Goal: Task Accomplishment & Management: Use online tool/utility

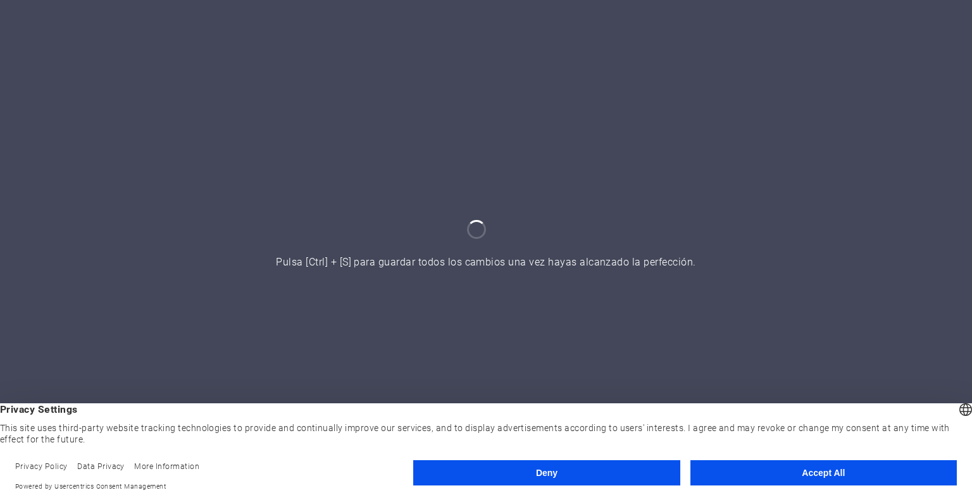
click at [822, 475] on button "Accept All" at bounding box center [823, 473] width 266 height 25
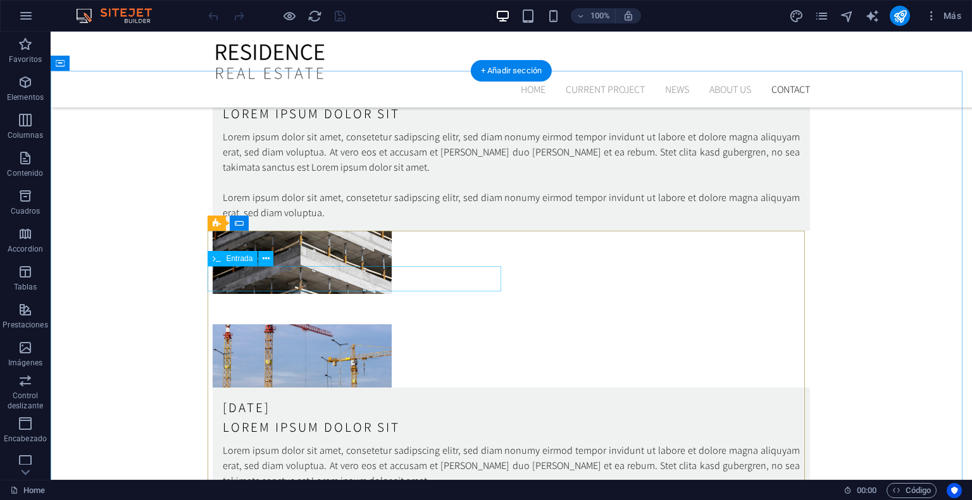
scroll to position [3646, 0]
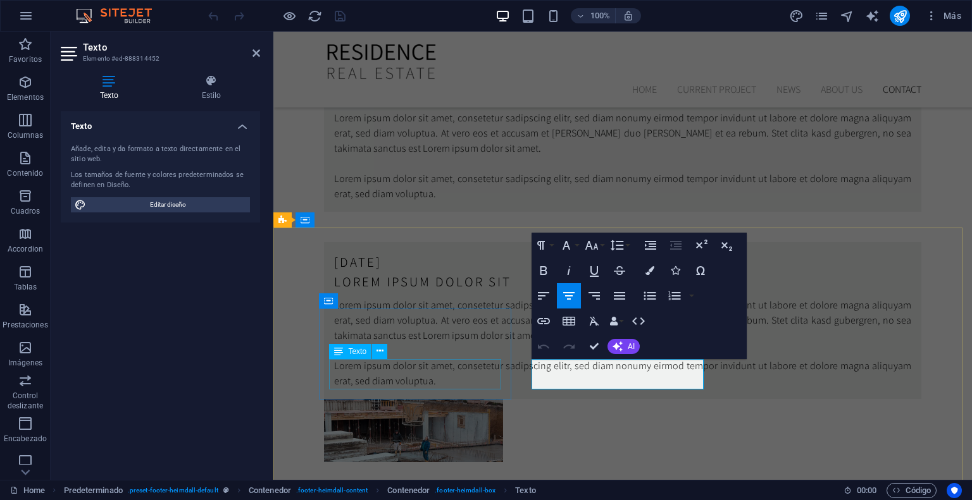
scroll to position [3830, 0]
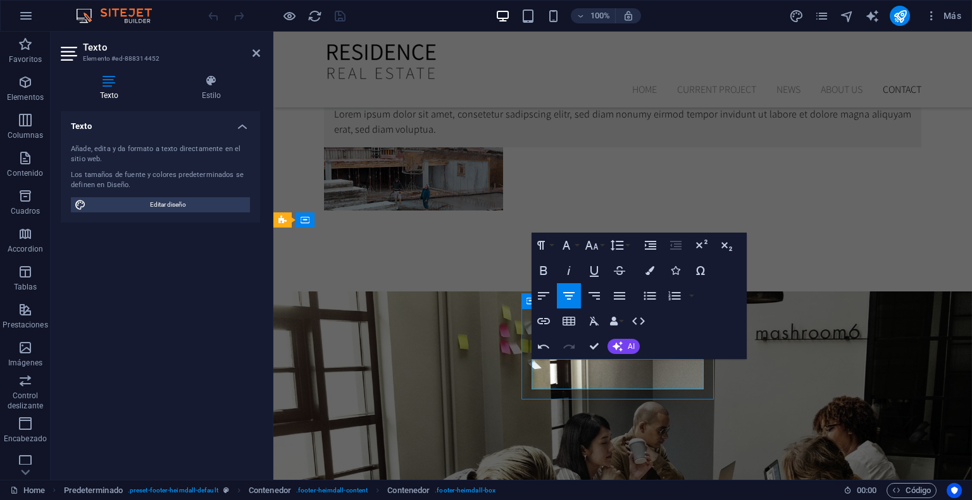
scroll to position [3646, 0]
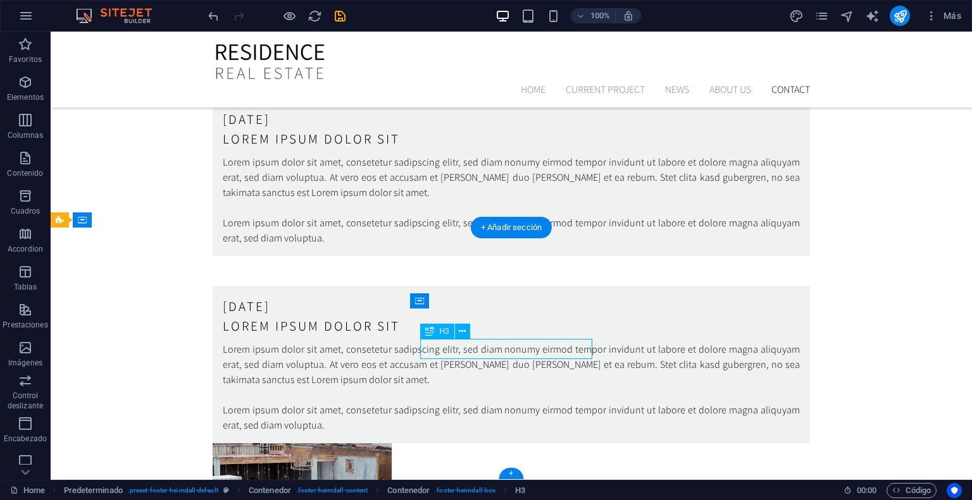
scroll to position [3830, 0]
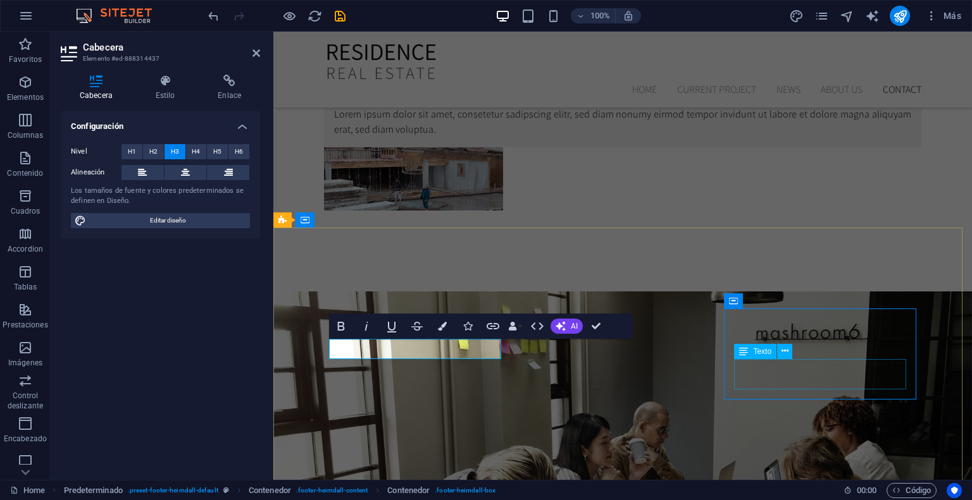
scroll to position [3646, 0]
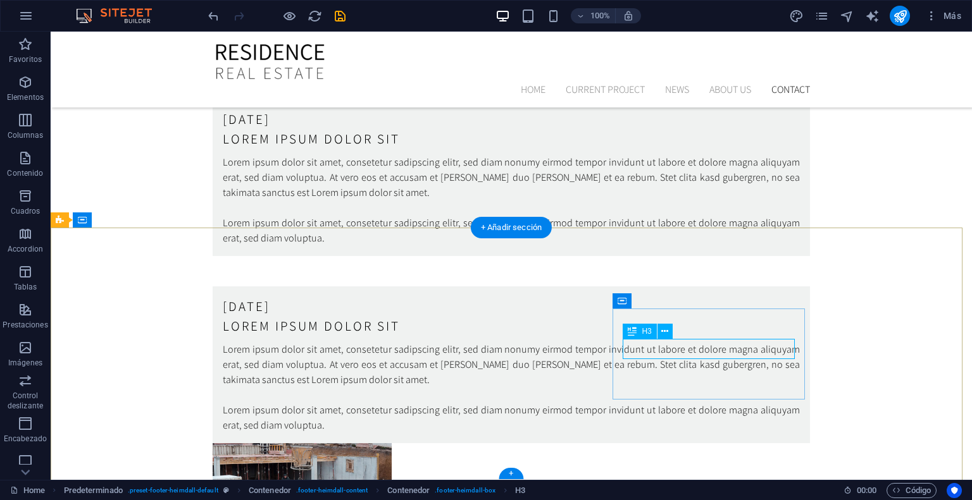
scroll to position [3830, 0]
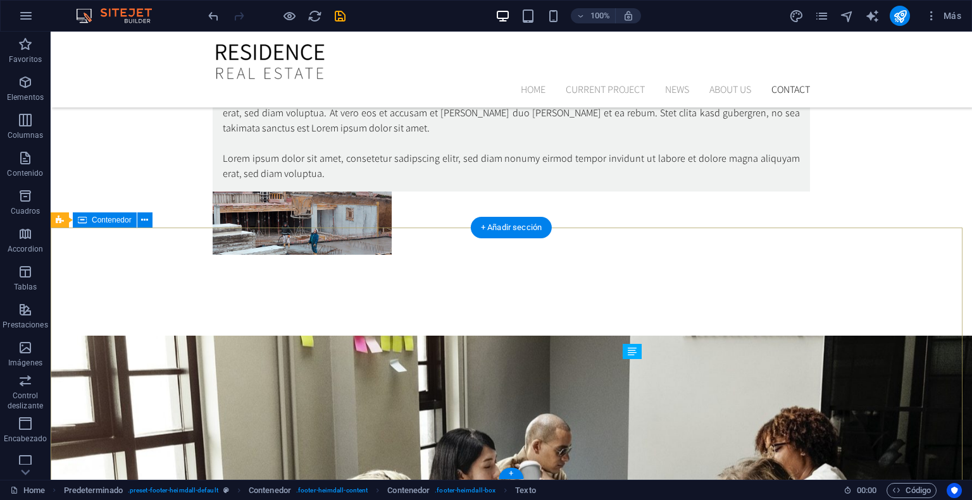
scroll to position [3646, 0]
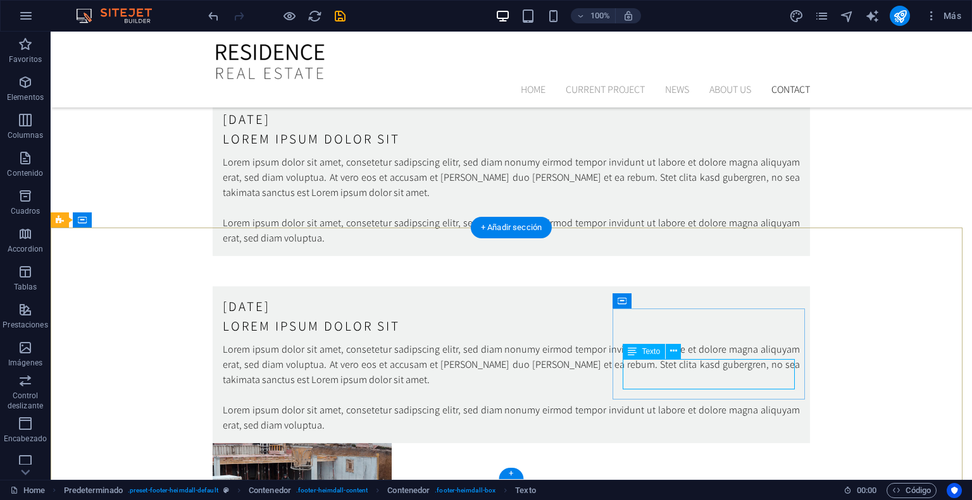
scroll to position [3830, 0]
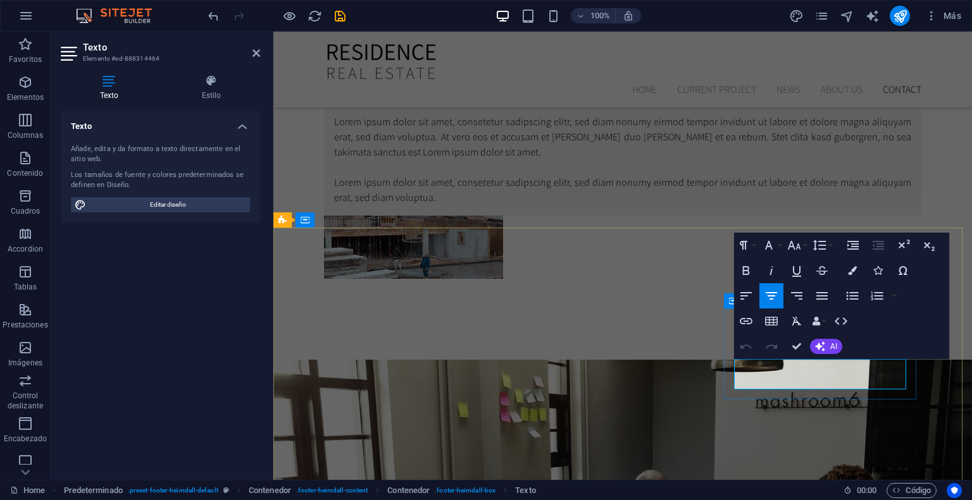
drag, startPoint x: 844, startPoint y: 364, endPoint x: 903, endPoint y: 371, distance: 59.2
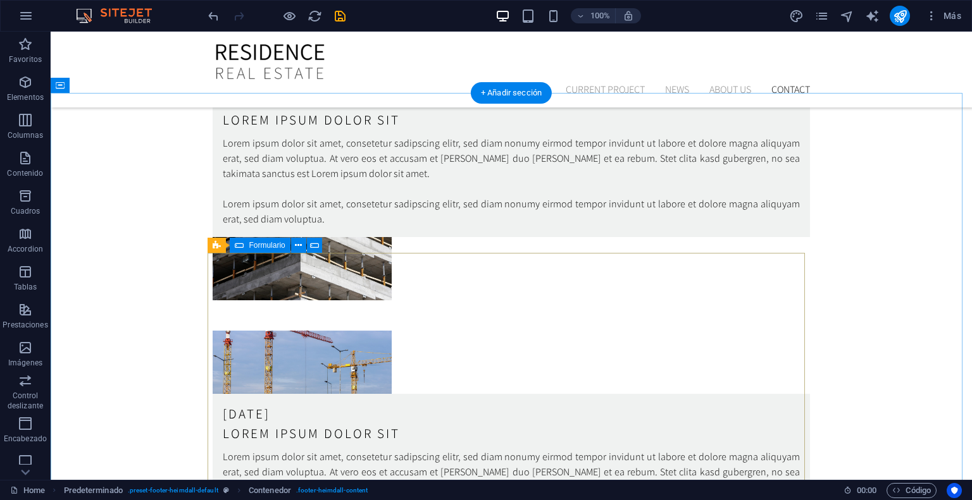
scroll to position [3267, 0]
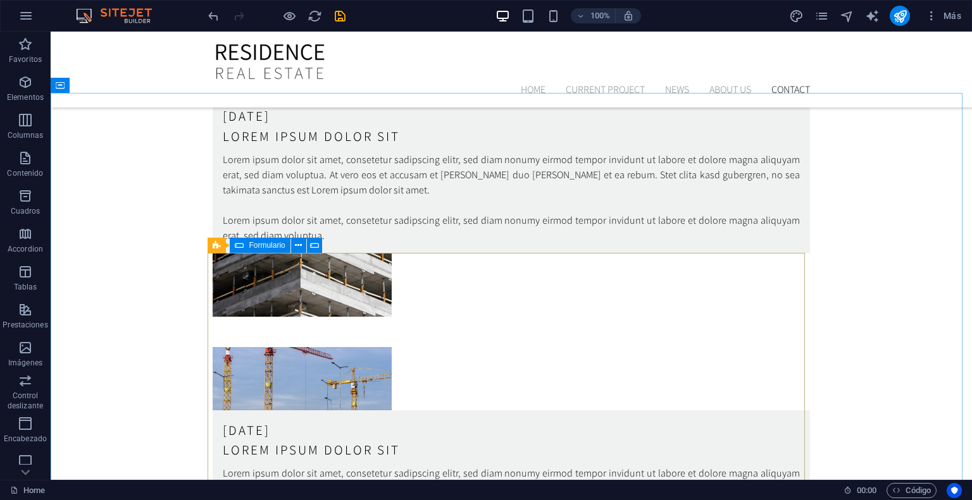
click at [266, 242] on span "Formulario" at bounding box center [267, 246] width 36 height 8
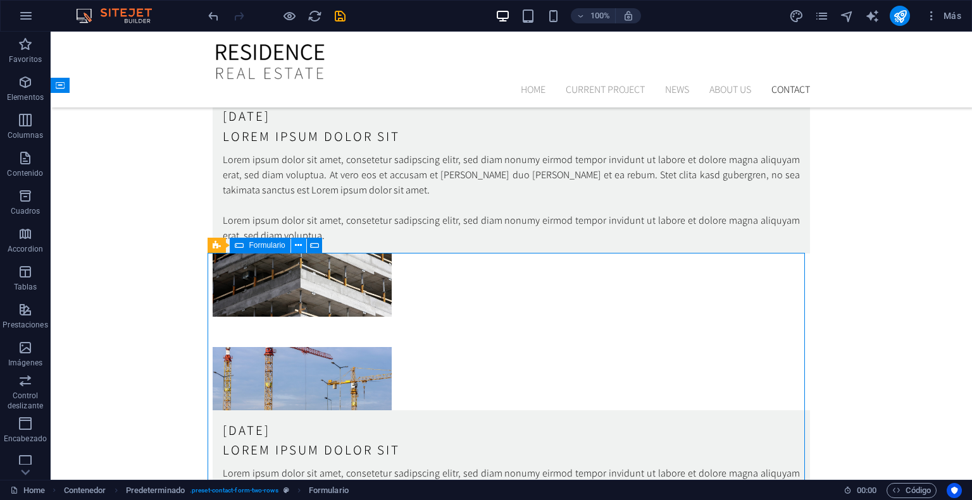
click at [297, 247] on icon at bounding box center [298, 245] width 7 height 13
click at [232, 242] on span "Predeterminado" at bounding box center [253, 246] width 54 height 8
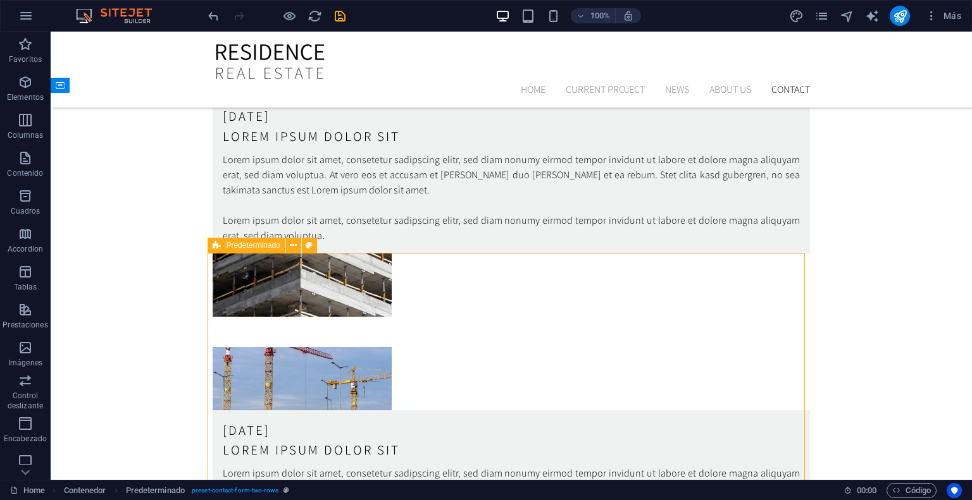
click at [232, 242] on span "Predeterminado" at bounding box center [253, 246] width 54 height 8
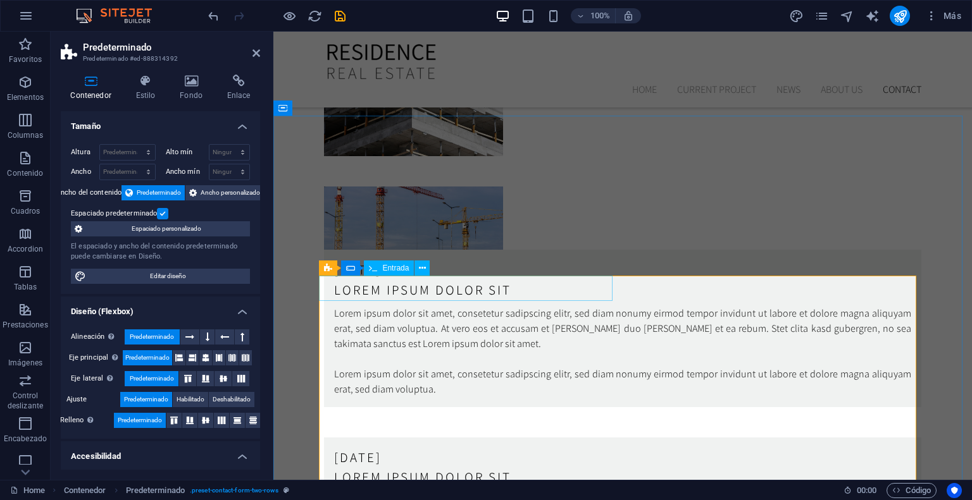
scroll to position [3457, 0]
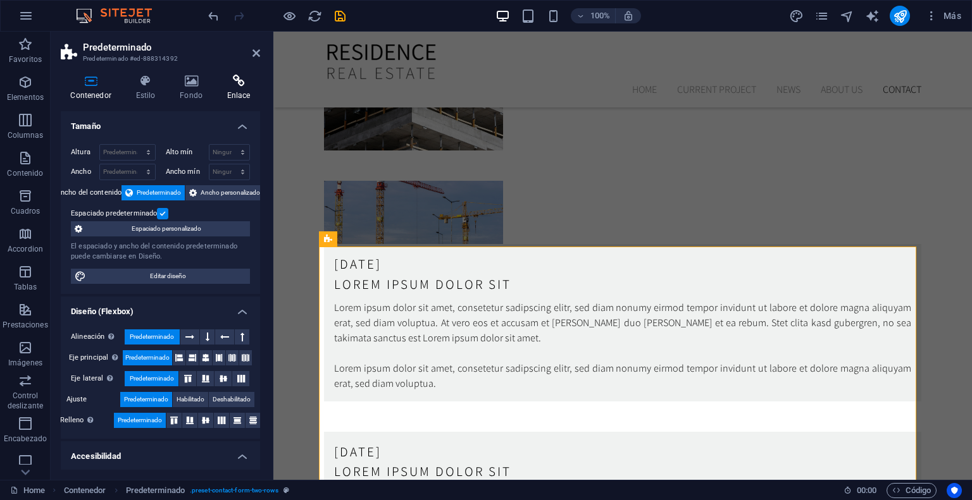
click at [233, 77] on icon at bounding box center [238, 81] width 43 height 13
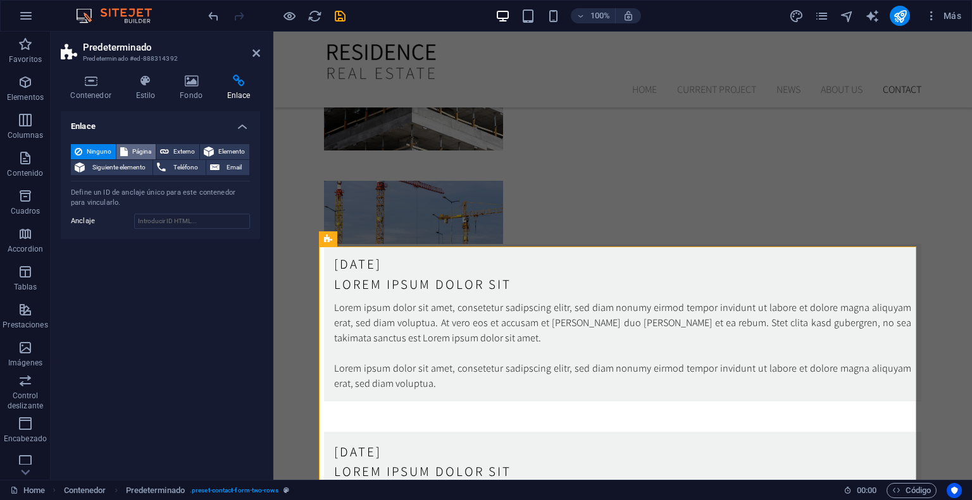
click at [135, 150] on span "Página" at bounding box center [142, 151] width 20 height 15
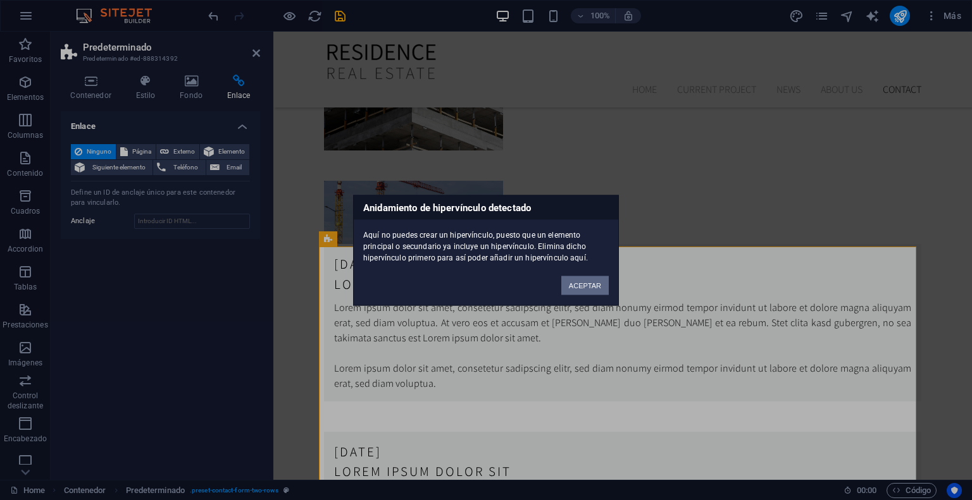
click at [567, 281] on button "ACEPTAR" at bounding box center [584, 285] width 47 height 19
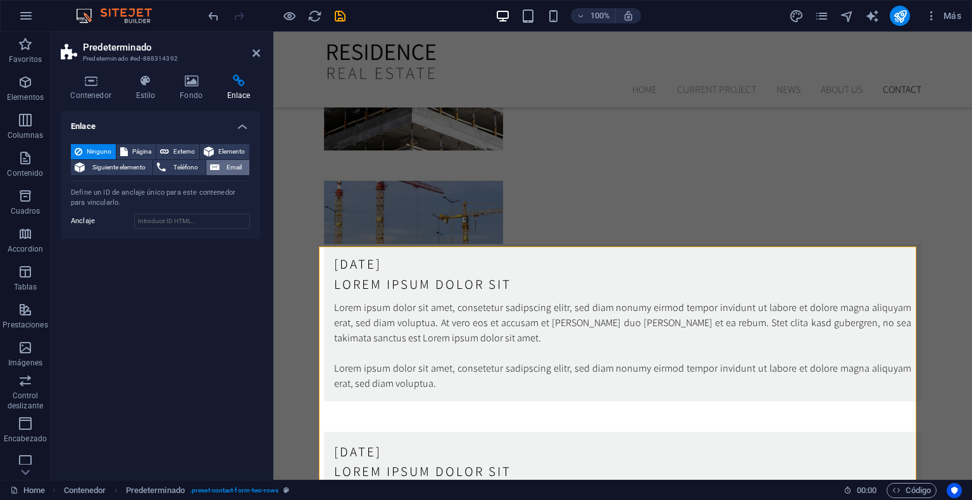
click at [225, 163] on span "Email" at bounding box center [234, 167] width 22 height 15
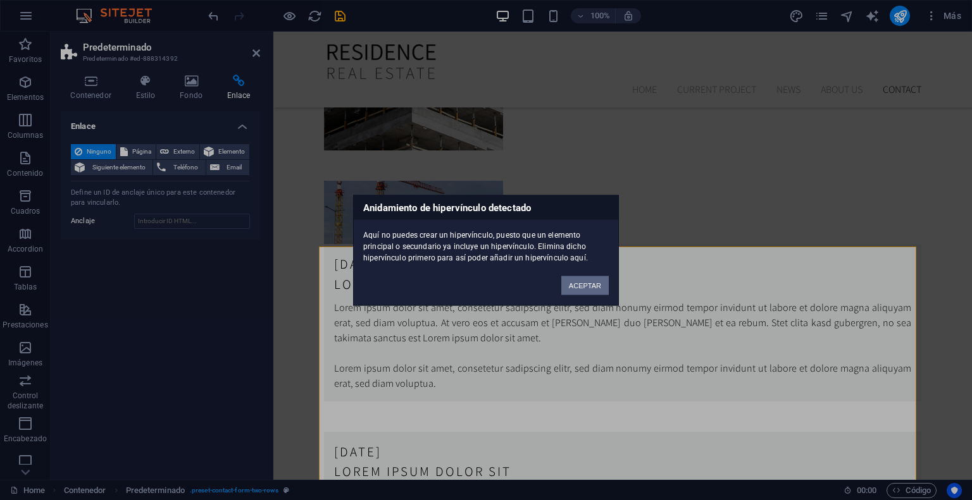
click at [600, 286] on button "ACEPTAR" at bounding box center [584, 285] width 47 height 19
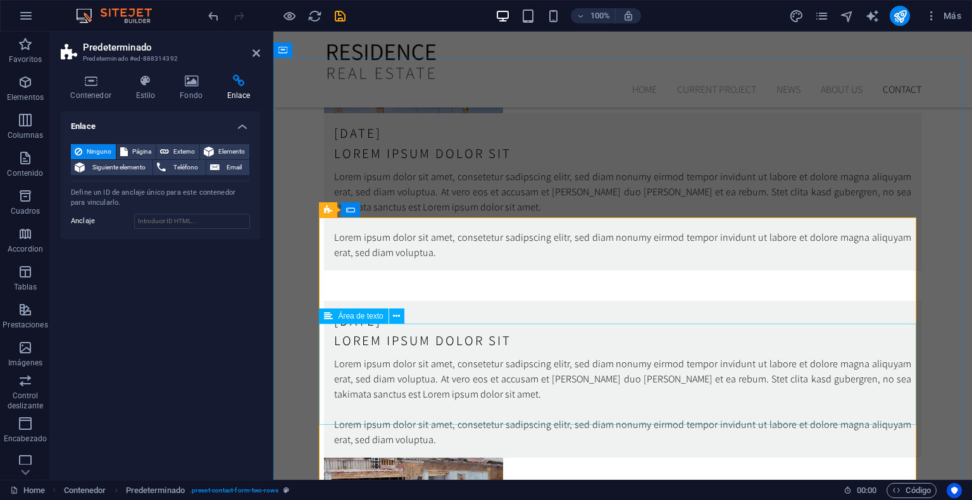
scroll to position [3646, 0]
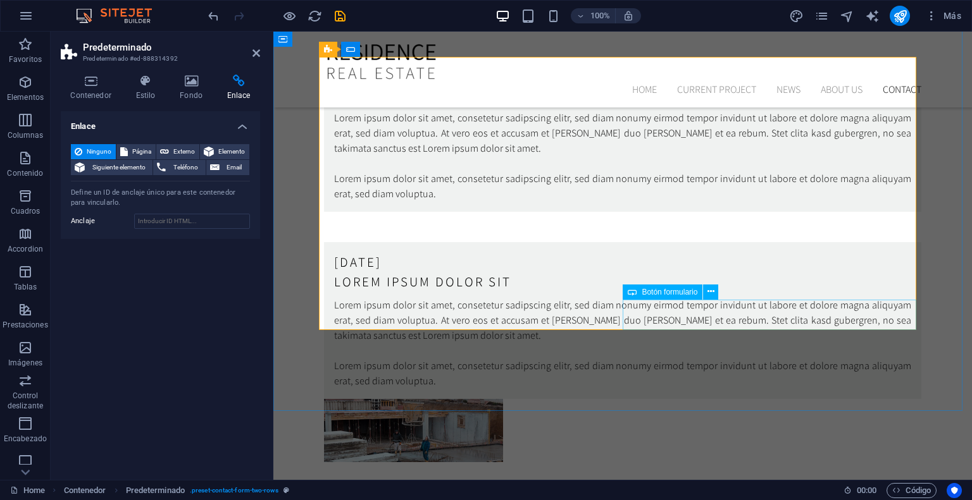
click at [659, 292] on span "Botón formulario" at bounding box center [669, 292] width 56 height 8
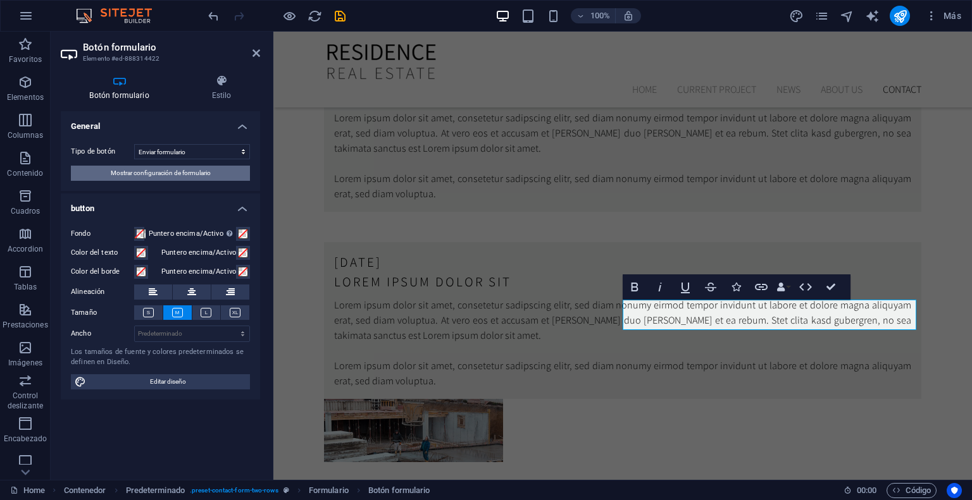
click at [173, 178] on span "Mostrar configuración de formulario" at bounding box center [161, 173] width 100 height 15
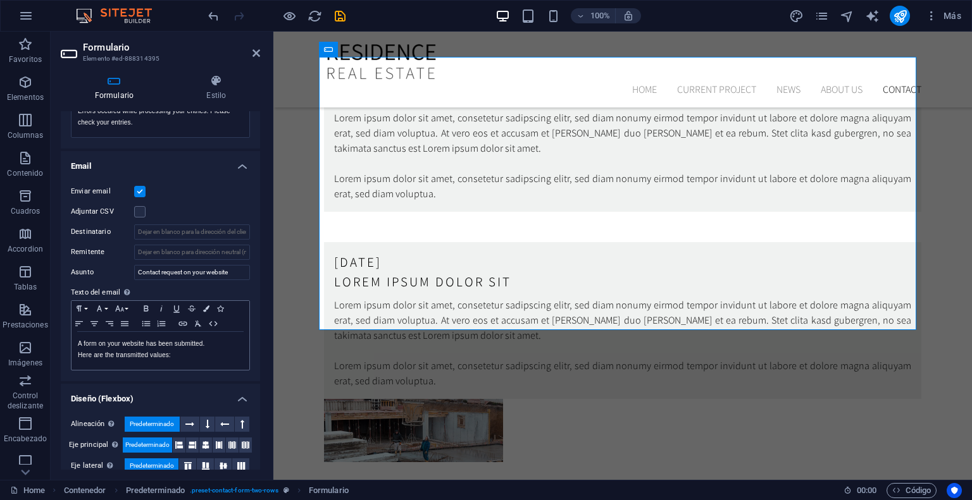
scroll to position [339, 0]
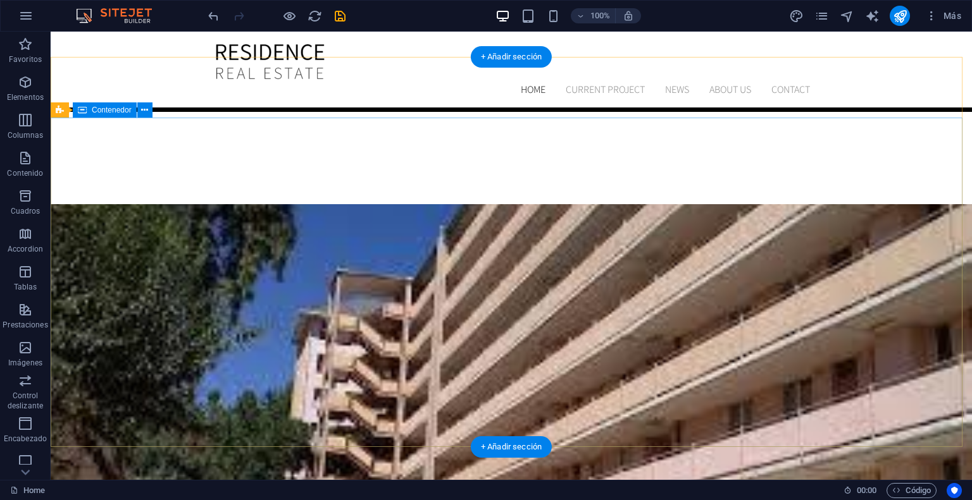
scroll to position [0, 0]
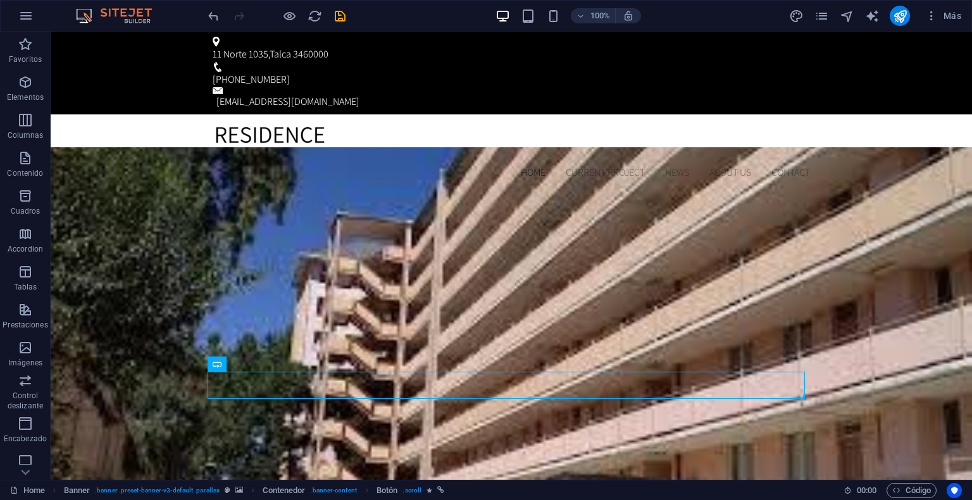
click at [214, 16] on icon "undo" at bounding box center [213, 16] width 15 height 15
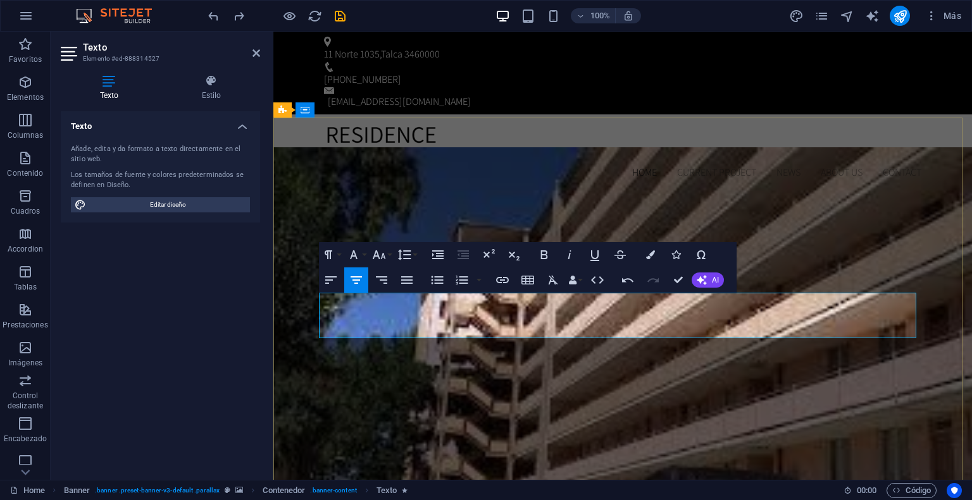
scroll to position [4723, 4]
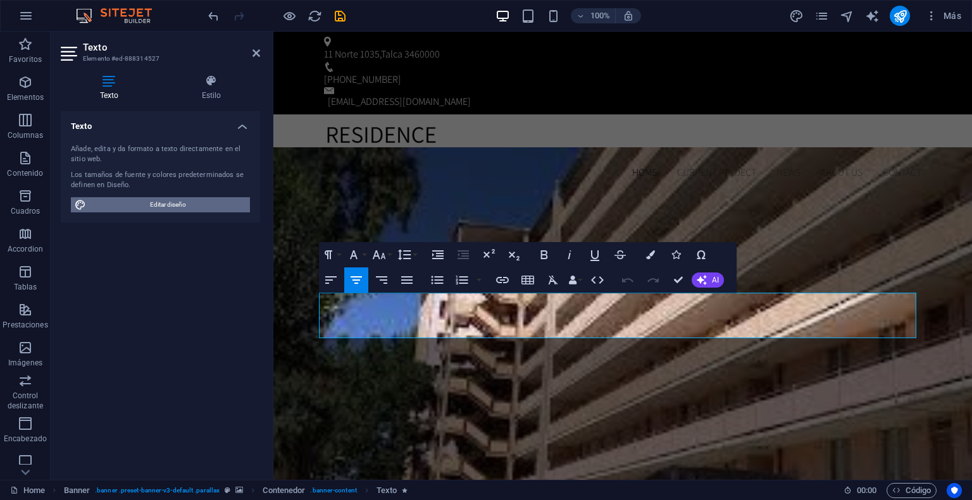
click at [158, 199] on span "Editar diseño" at bounding box center [168, 204] width 156 height 15
select select "px"
select select "300"
select select "px"
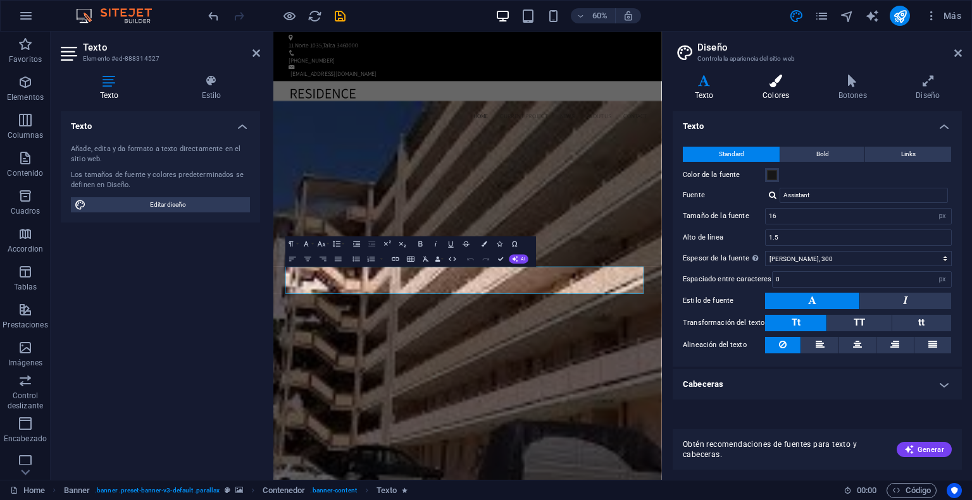
click at [779, 92] on h4 "Colores" at bounding box center [778, 88] width 76 height 27
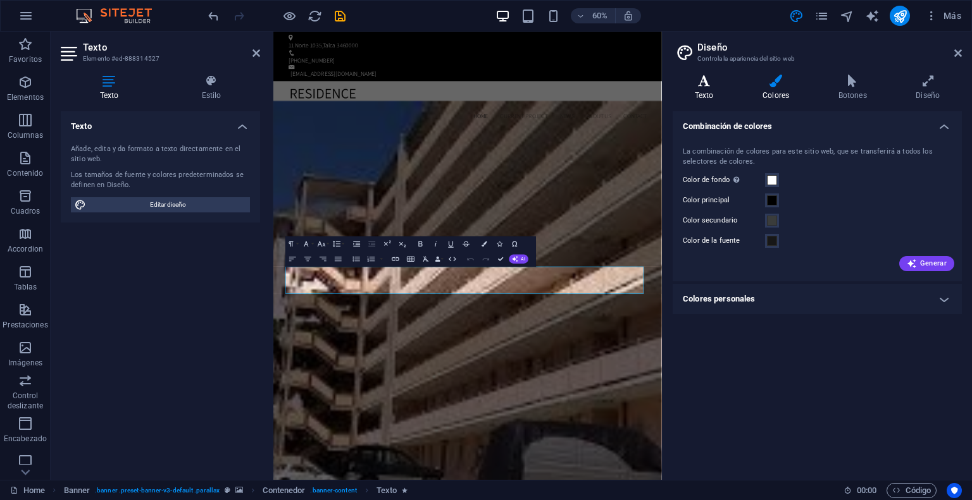
click at [703, 80] on icon at bounding box center [703, 81] width 63 height 13
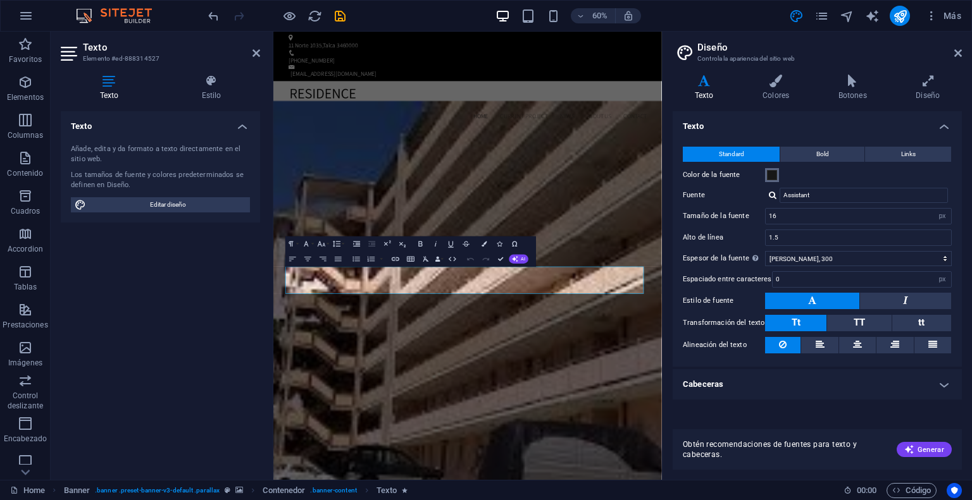
click at [774, 170] on span at bounding box center [772, 175] width 10 height 10
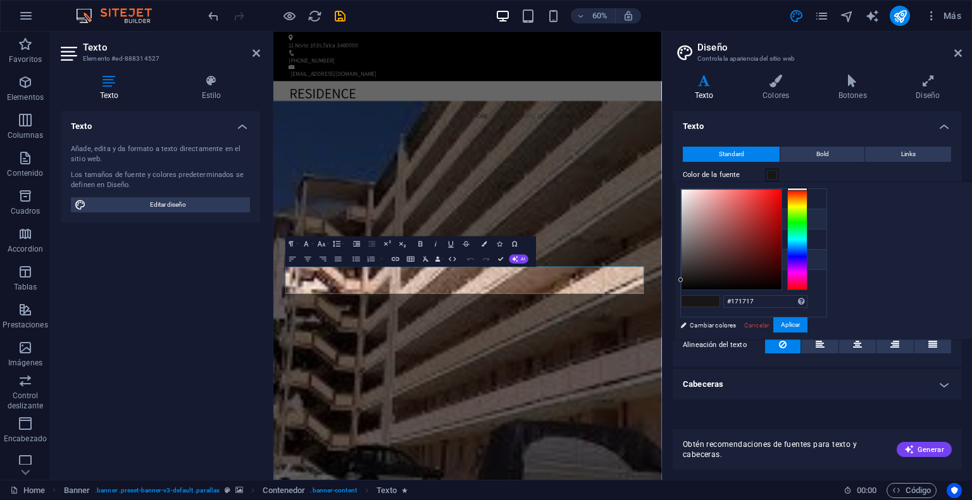
click at [687, 216] on icon at bounding box center [690, 218] width 9 height 9
click at [701, 217] on li "Color principal #000000" at bounding box center [754, 219] width 146 height 20
click at [729, 217] on li "Color principal #000000" at bounding box center [754, 219] width 146 height 20
click at [725, 254] on li "Color de la fuente #171717" at bounding box center [754, 260] width 146 height 20
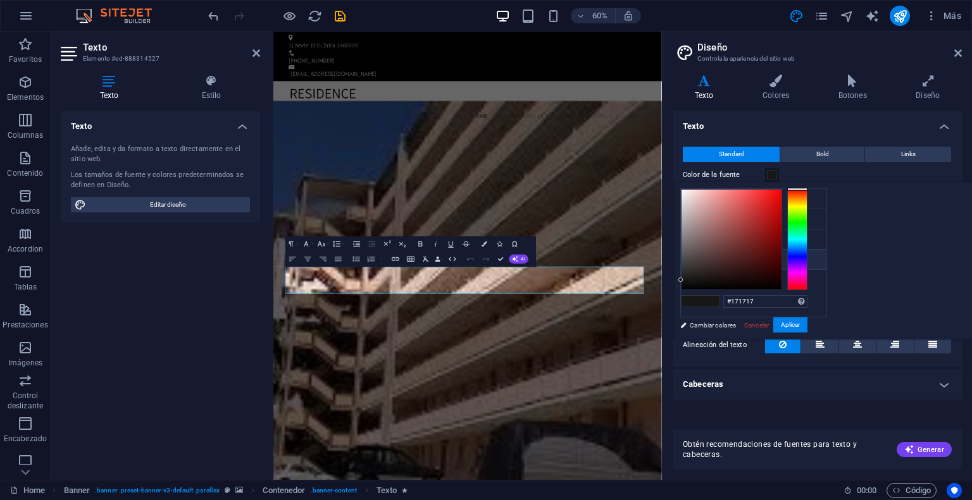
click at [807, 189] on div at bounding box center [797, 189] width 20 height 3
drag, startPoint x: 848, startPoint y: 279, endPoint x: 895, endPoint y: 242, distance: 59.9
click at [738, 242] on div at bounding box center [736, 242] width 4 height 4
drag, startPoint x: 895, startPoint y: 241, endPoint x: 833, endPoint y: 185, distance: 83.3
click at [814, 185] on div "#ffffff Formatos soportados #0852ed rgb(8, 82, 237) rgba(8, 82, 237, 90%) hsv(2…" at bounding box center [744, 353] width 140 height 340
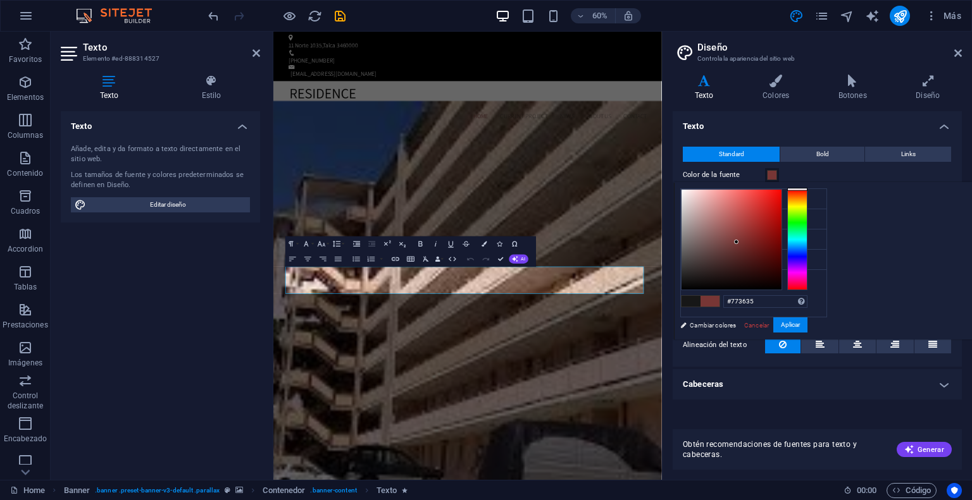
type input "#ffffff"
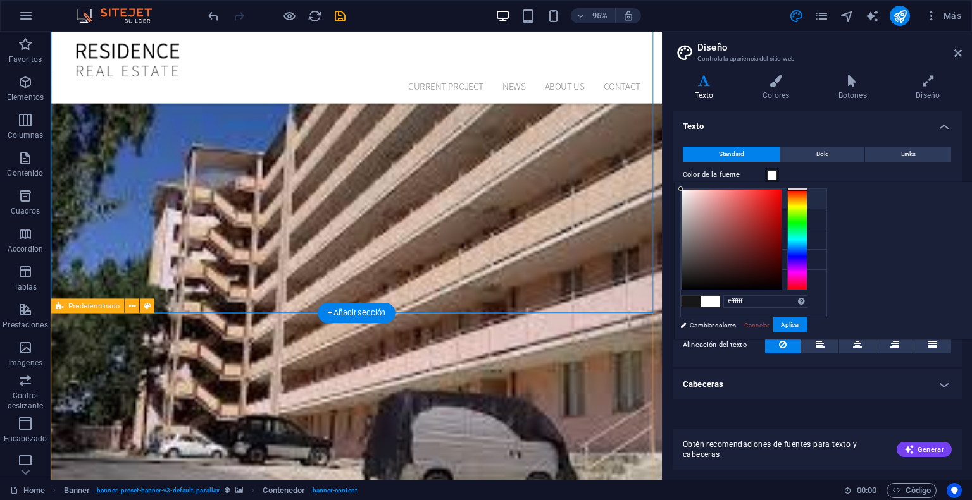
scroll to position [253, 0]
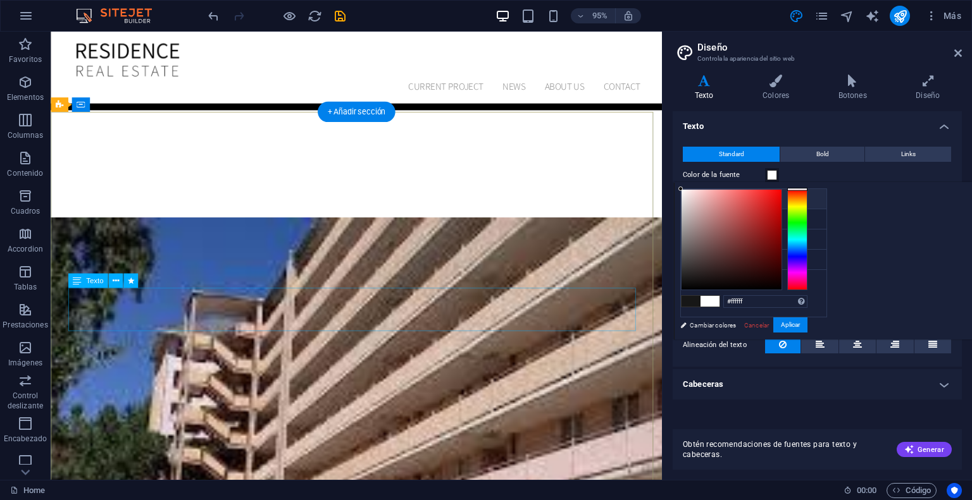
scroll to position [316, 0]
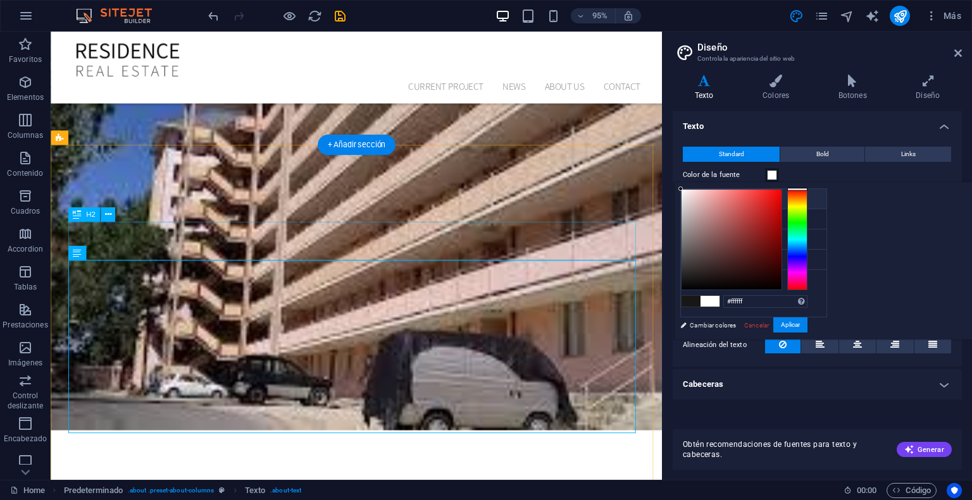
scroll to position [506, 0]
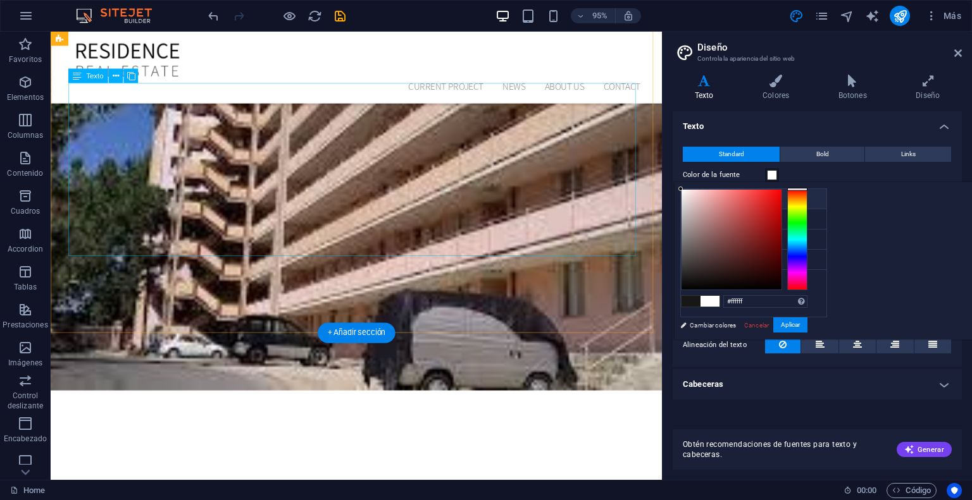
scroll to position [316, 0]
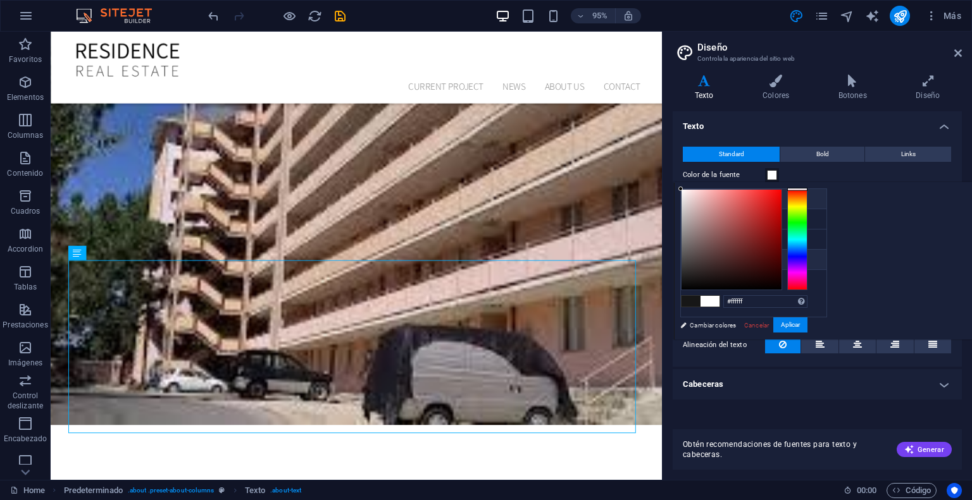
click at [729, 256] on li "Color de la fuente #171717" at bounding box center [754, 260] width 146 height 20
click at [719, 299] on span at bounding box center [709, 301] width 19 height 11
type input "#301010"
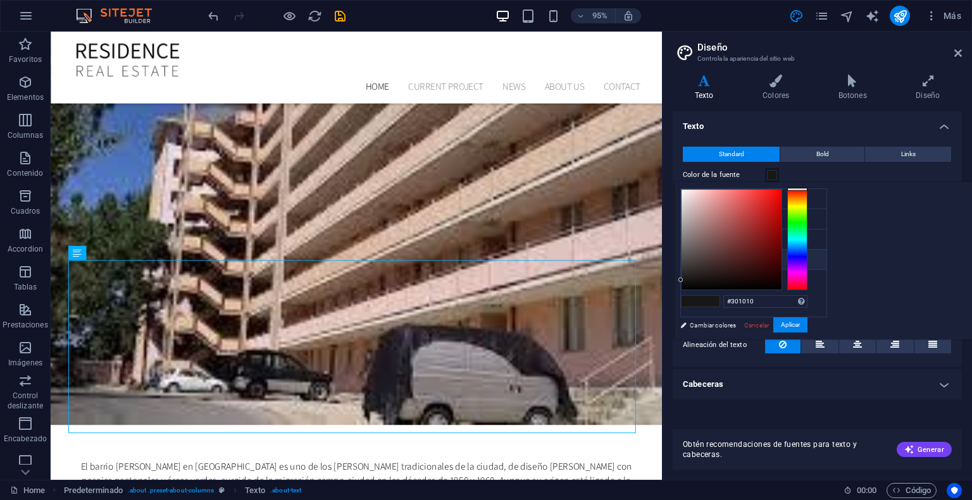
click at [781, 269] on div at bounding box center [731, 240] width 100 height 100
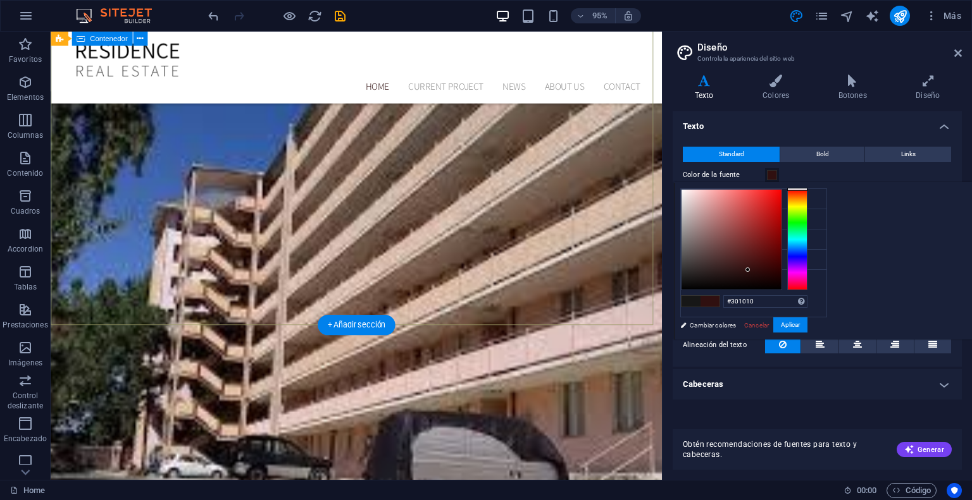
scroll to position [63, 0]
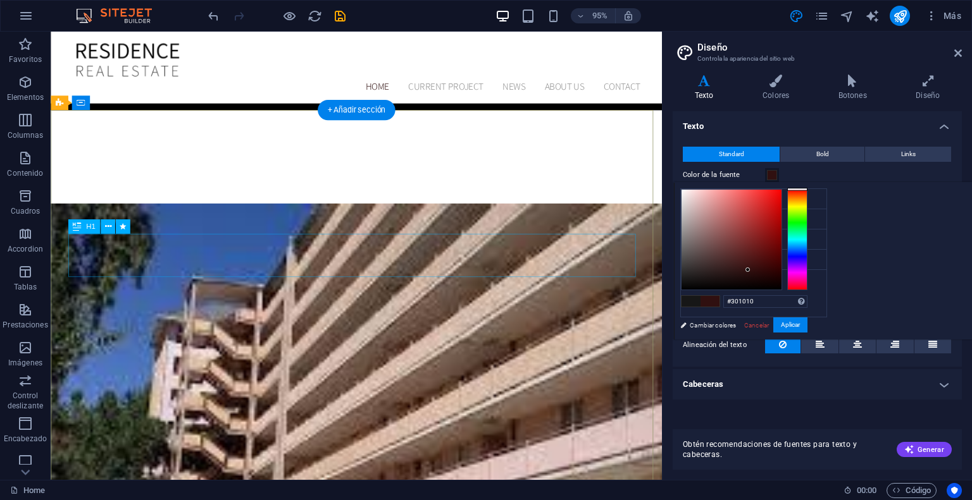
scroll to position [253, 0]
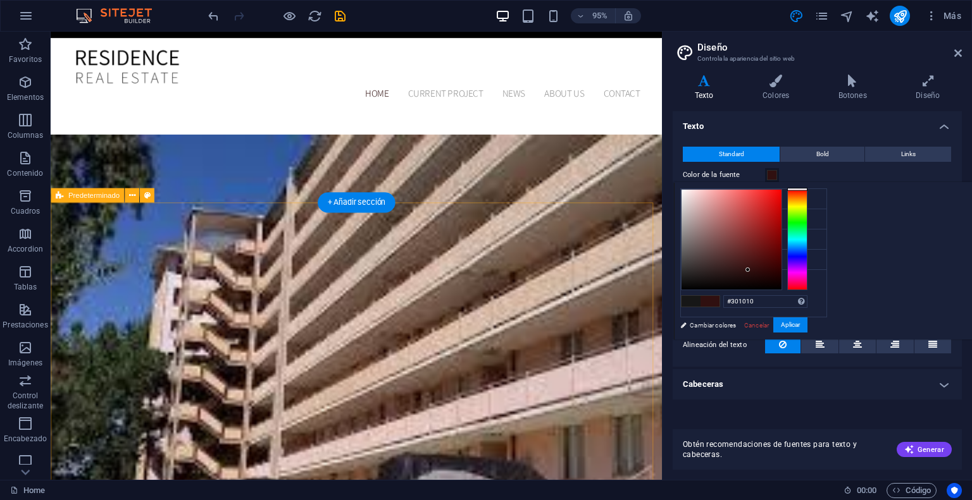
scroll to position [63, 0]
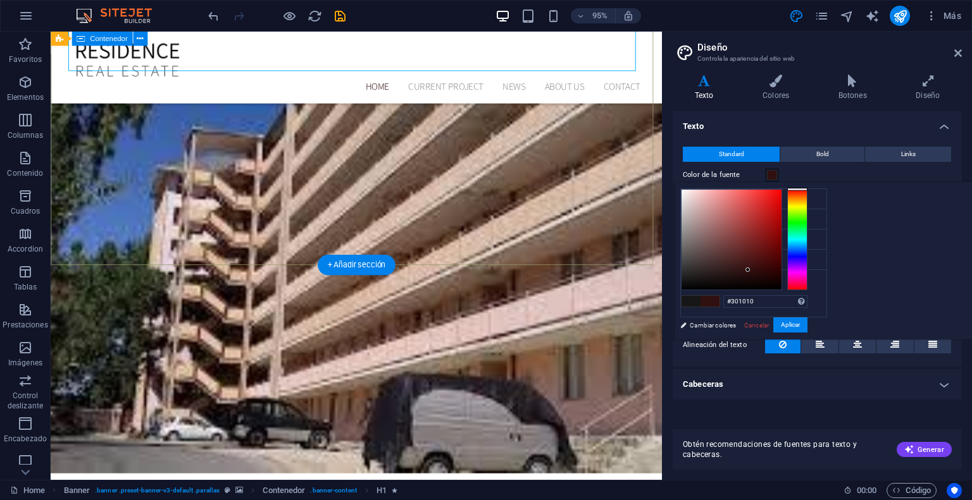
scroll to position [316, 0]
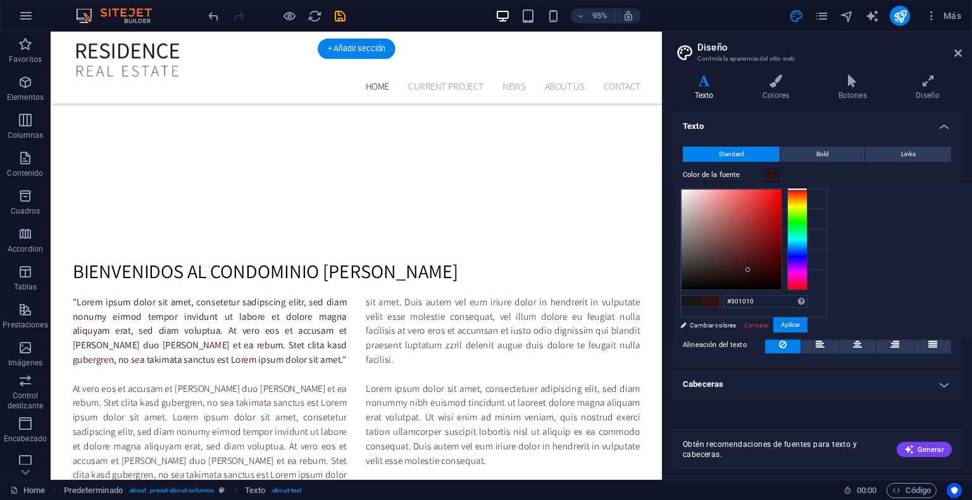
scroll to position [822, 0]
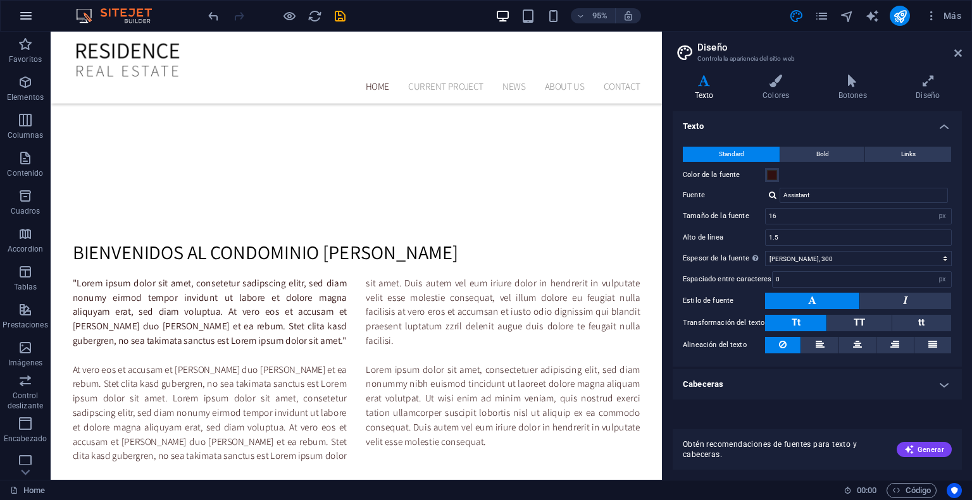
click at [30, 9] on icon "button" at bounding box center [25, 15] width 15 height 15
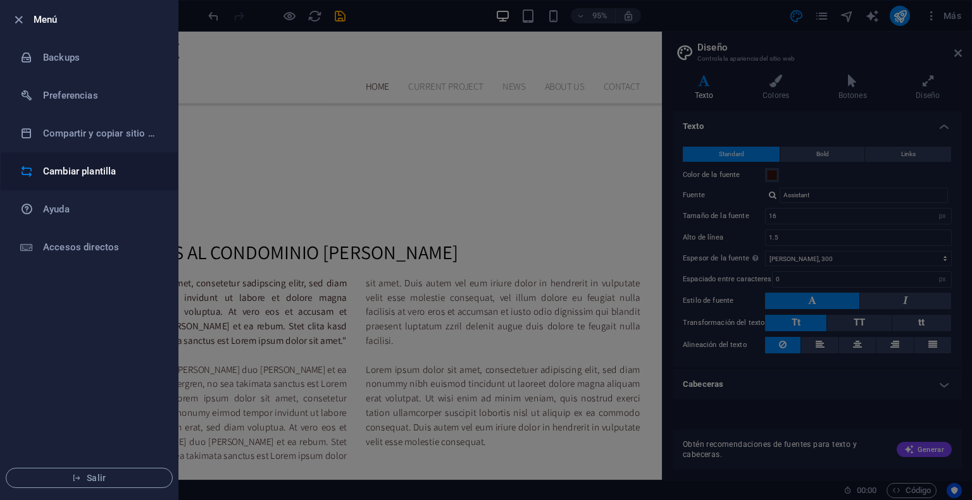
click at [104, 168] on h6 "Cambiar plantilla" at bounding box center [101, 171] width 117 height 15
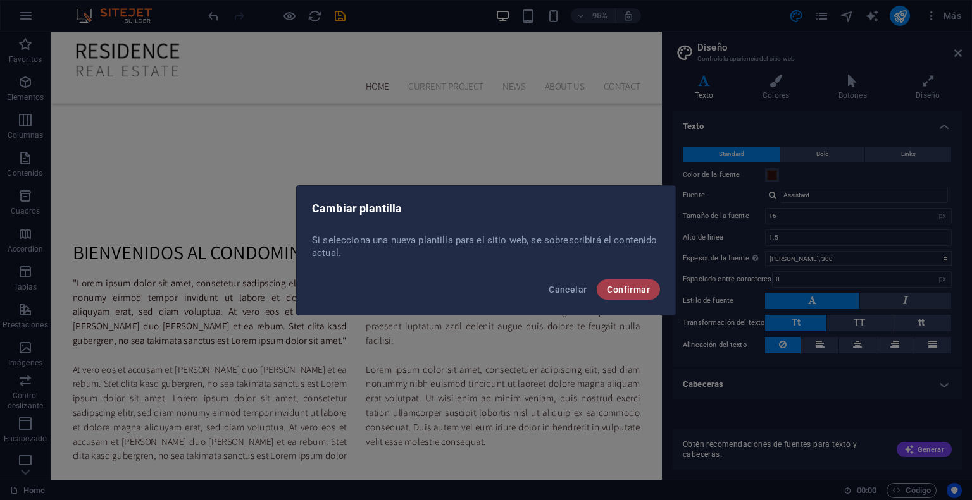
click at [618, 297] on button "Confirmar" at bounding box center [628, 290] width 63 height 20
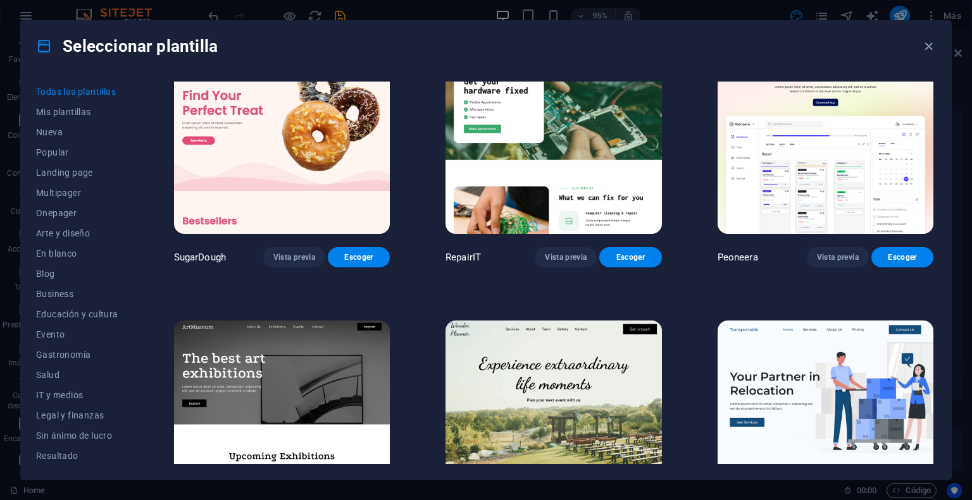
scroll to position [127, 0]
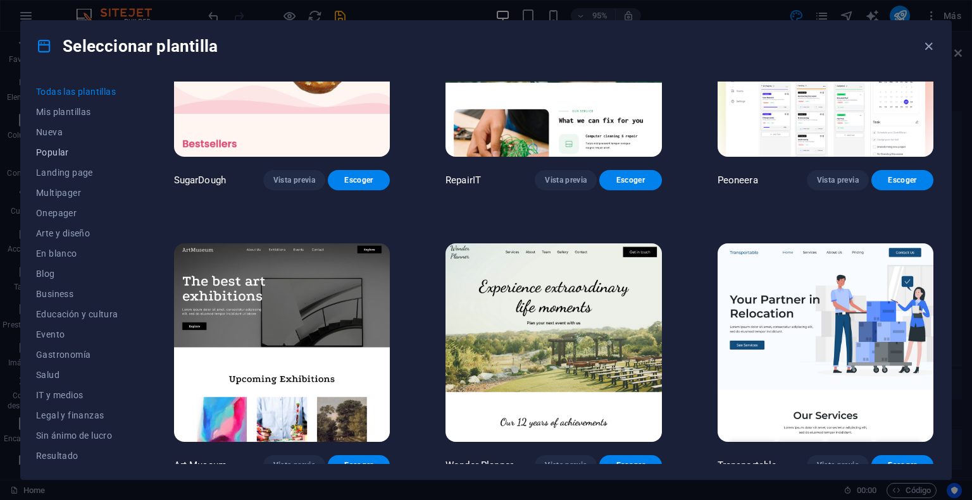
click at [56, 154] on span "Popular" at bounding box center [77, 152] width 82 height 10
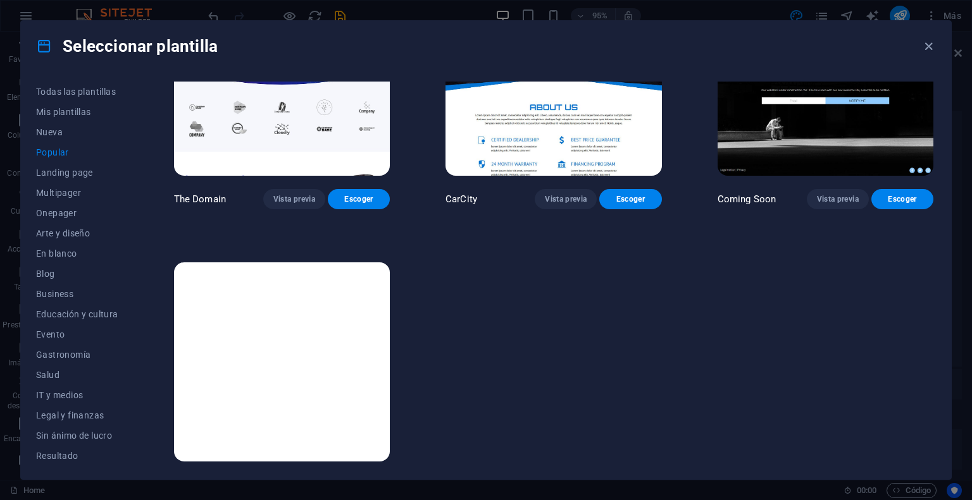
scroll to position [1273, 0]
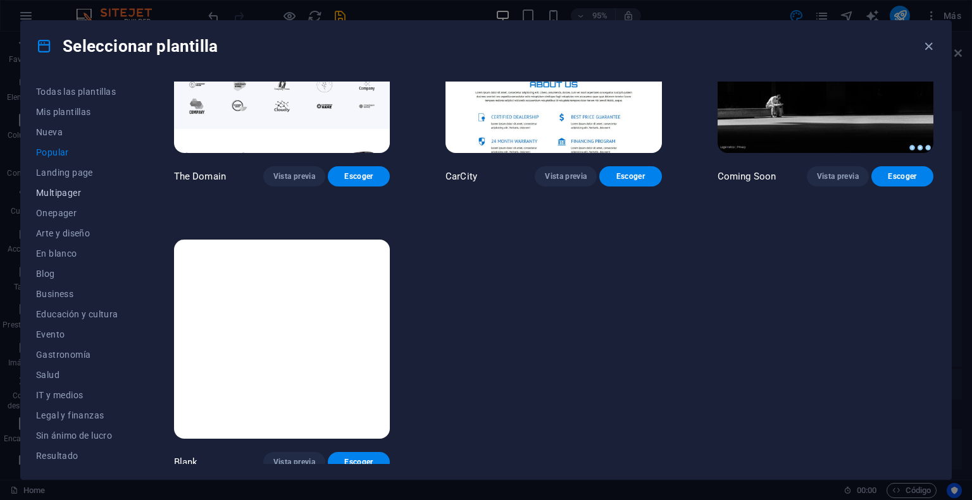
click at [68, 195] on span "Multipager" at bounding box center [77, 193] width 82 height 10
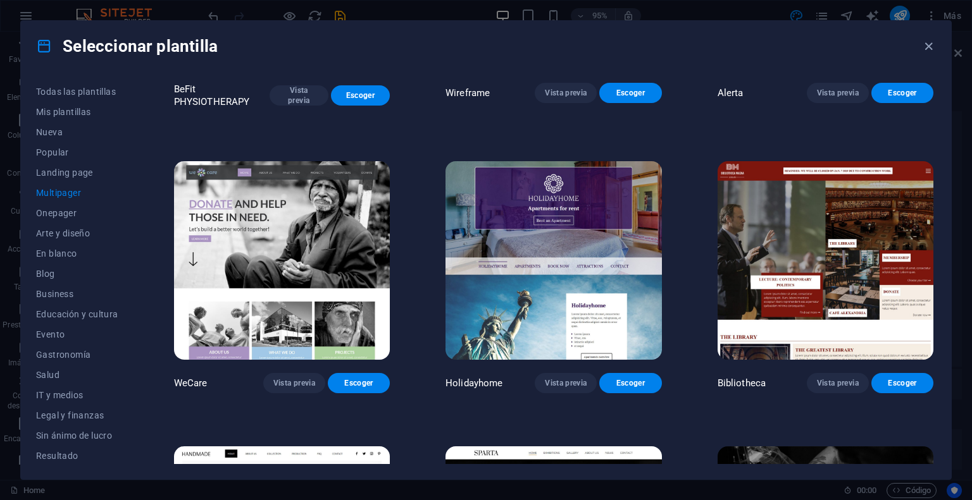
scroll to position [4466, 0]
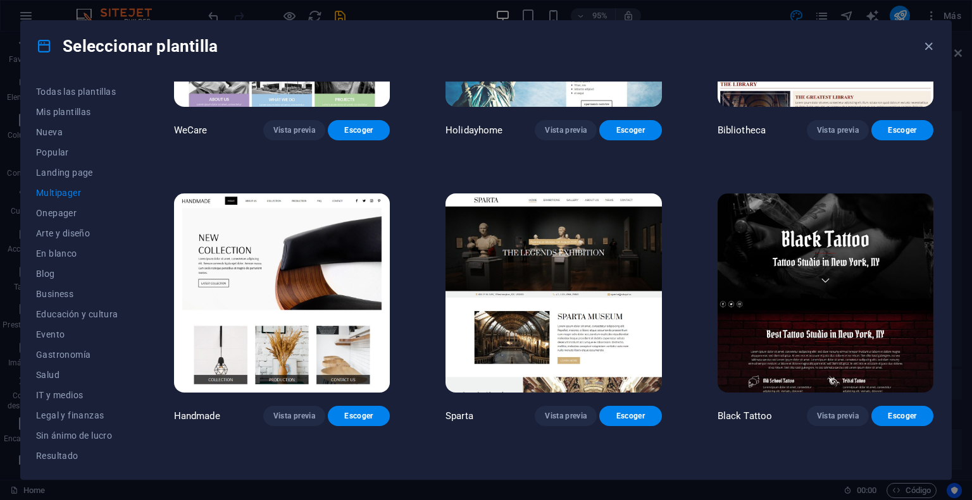
click at [238, 240] on img at bounding box center [282, 293] width 216 height 199
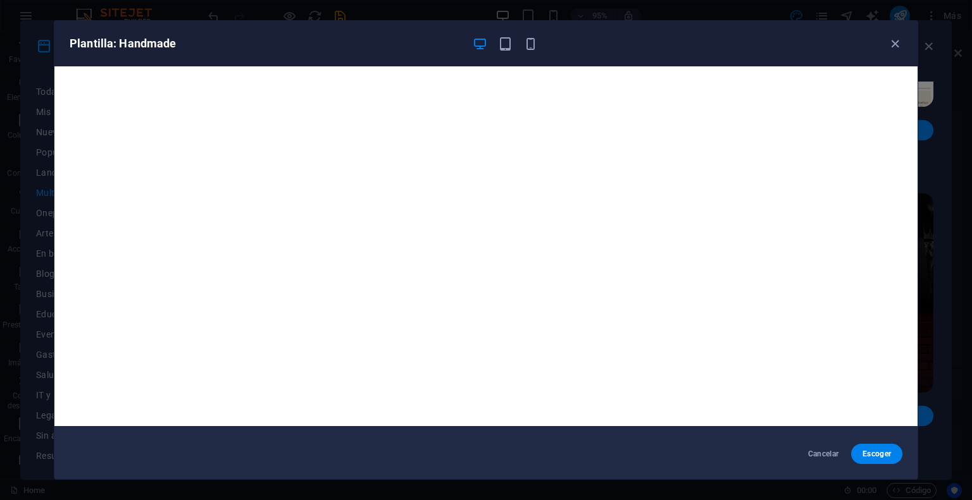
scroll to position [3, 0]
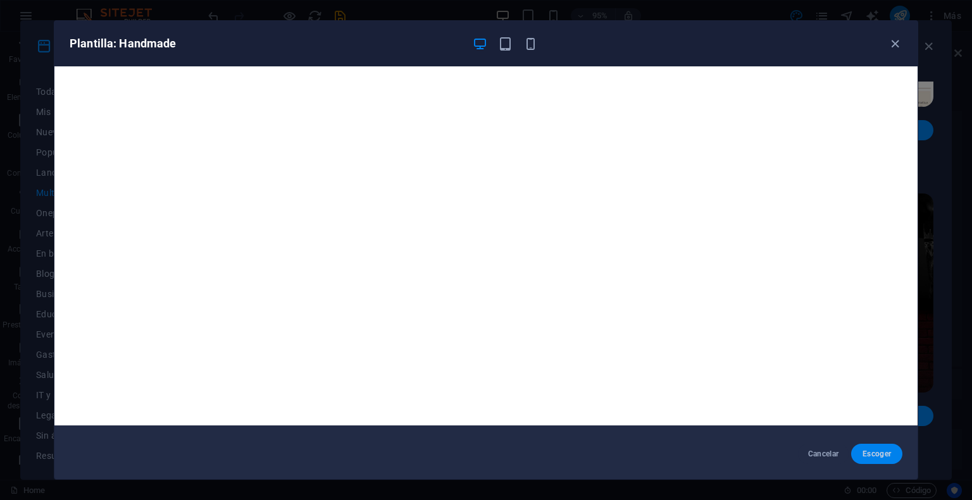
click at [874, 454] on span "Escoger" at bounding box center [876, 454] width 31 height 10
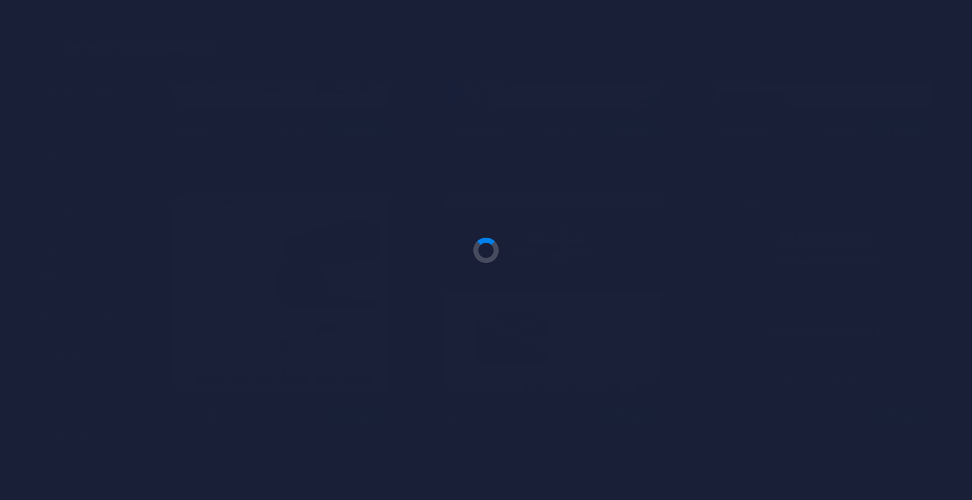
scroll to position [802, 0]
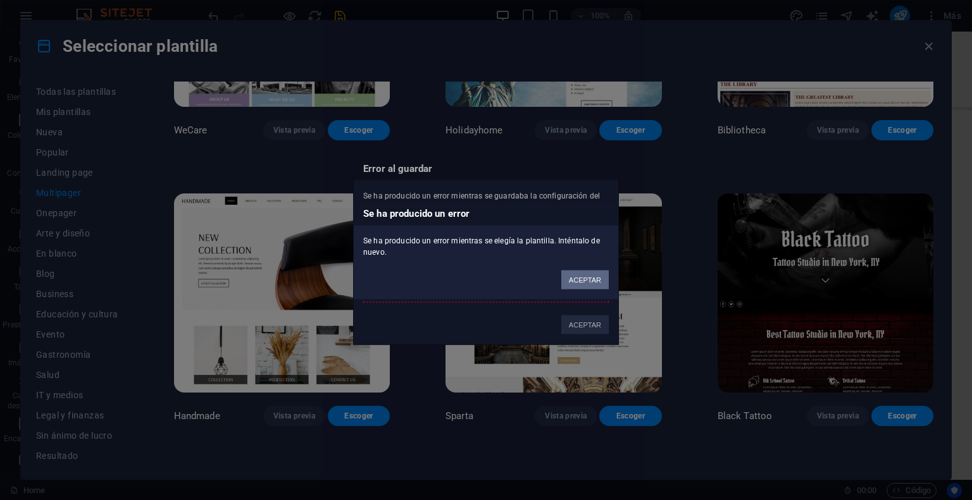
click at [581, 278] on button "ACEPTAR" at bounding box center [584, 279] width 47 height 19
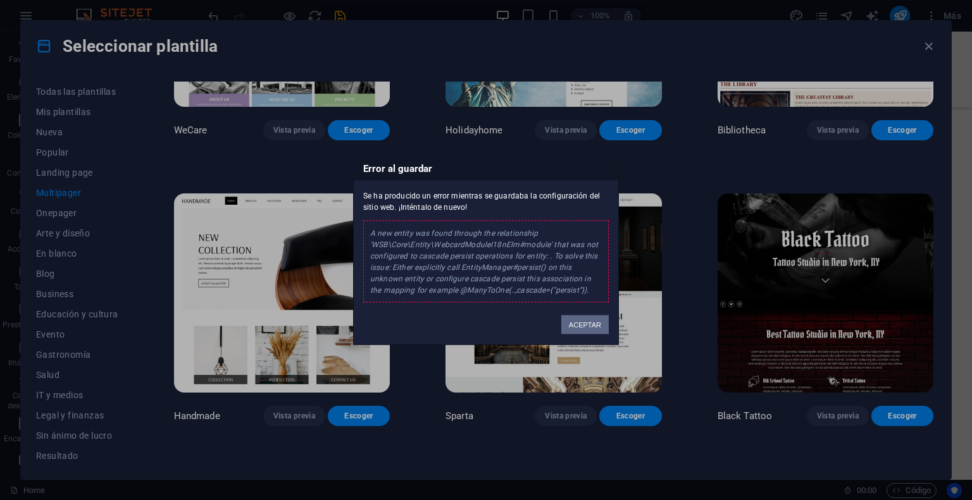
click at [590, 330] on button "ACEPTAR" at bounding box center [584, 324] width 47 height 19
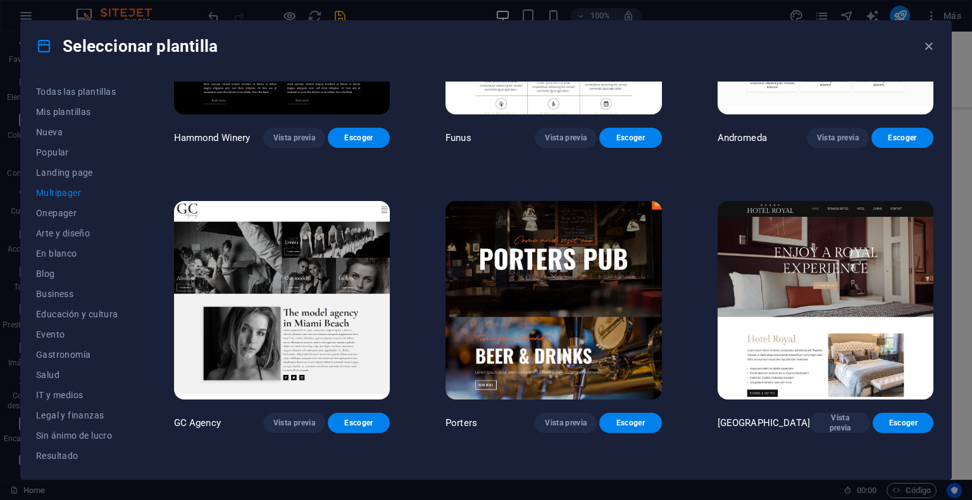
scroll to position [5099, 0]
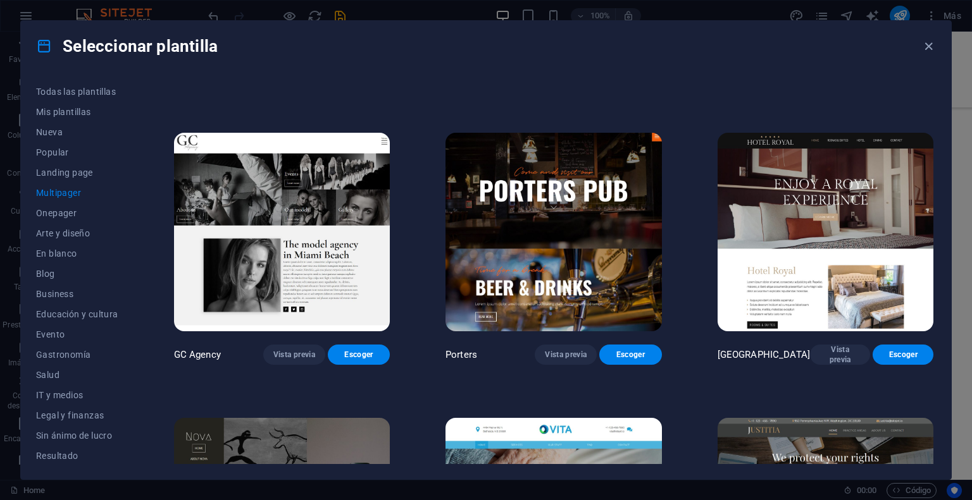
click at [827, 186] on img at bounding box center [825, 232] width 216 height 199
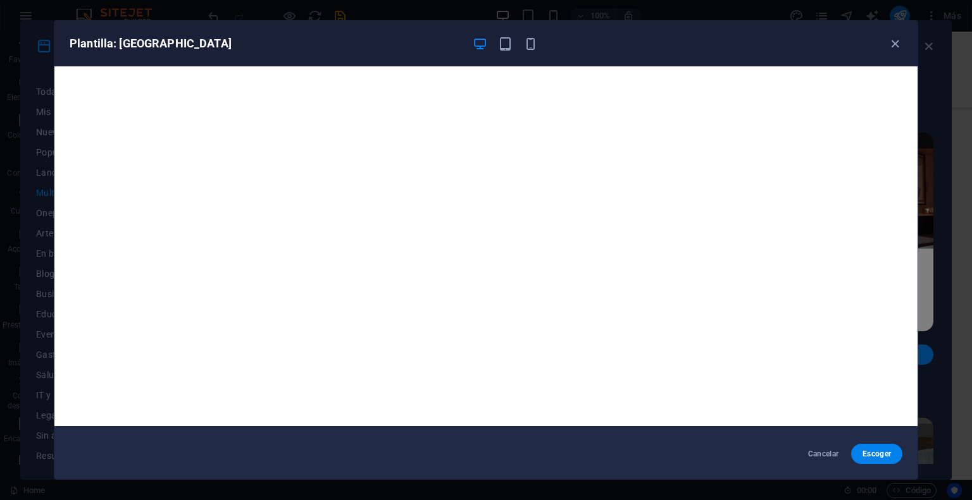
scroll to position [3, 0]
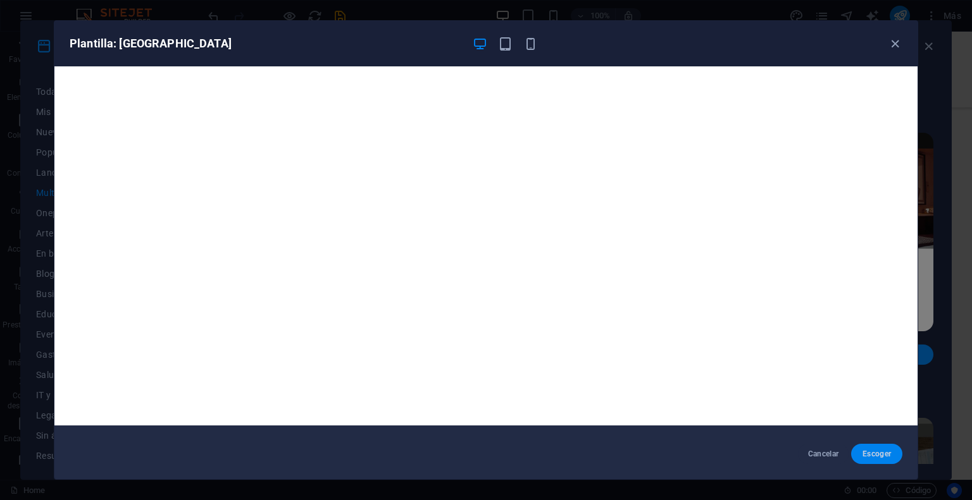
click at [876, 446] on button "Escoger" at bounding box center [876, 454] width 51 height 20
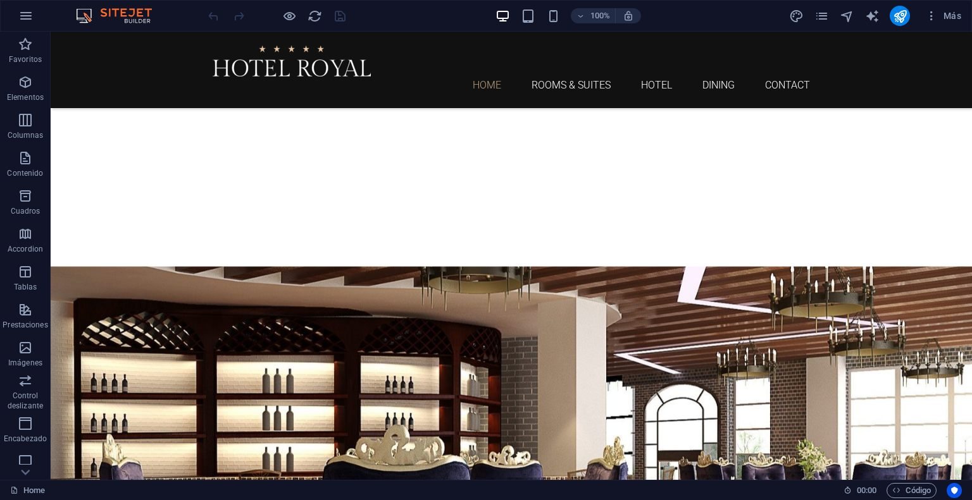
scroll to position [1265, 0]
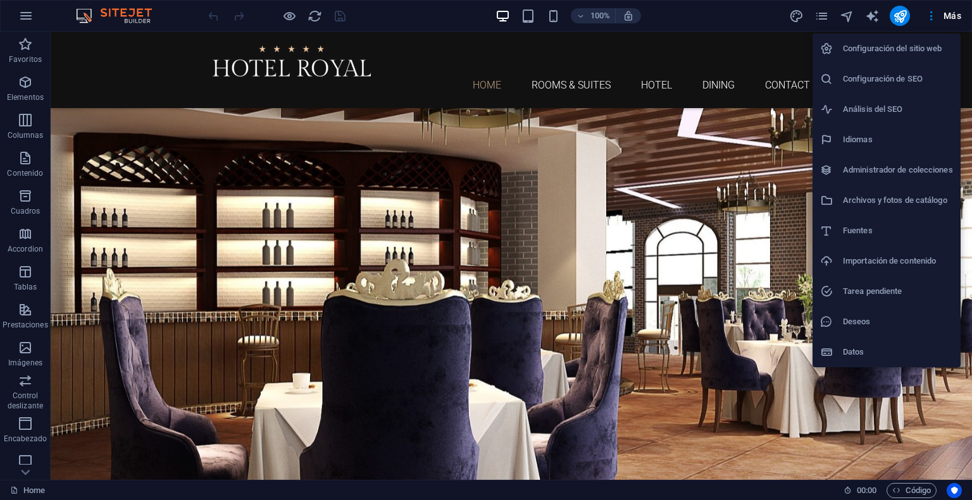
click at [944, 8] on div at bounding box center [486, 250] width 972 height 500
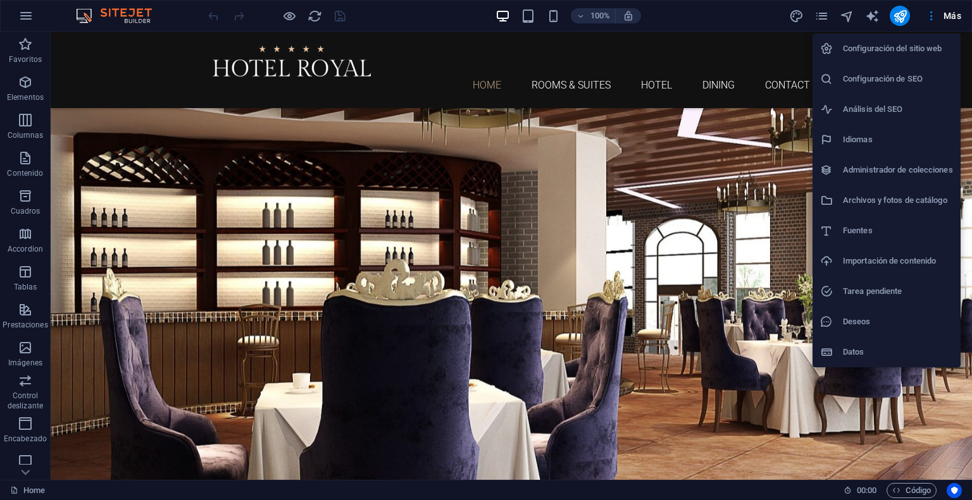
click at [920, 47] on h6 "Configuración del sitio web" at bounding box center [898, 48] width 110 height 15
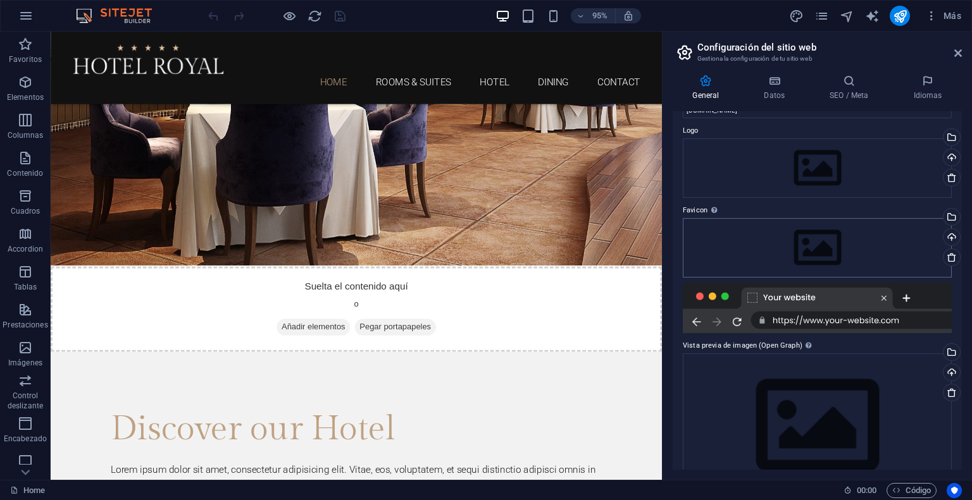
scroll to position [0, 0]
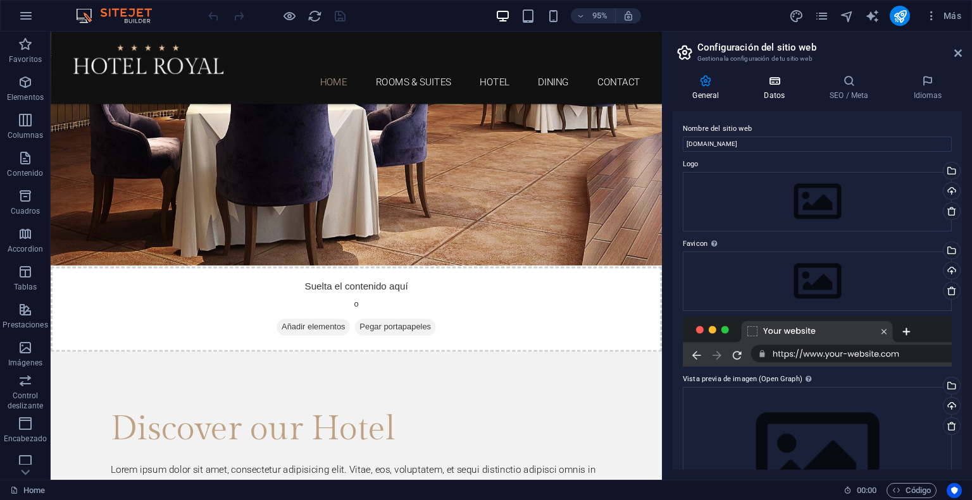
click at [774, 87] on icon at bounding box center [774, 81] width 61 height 13
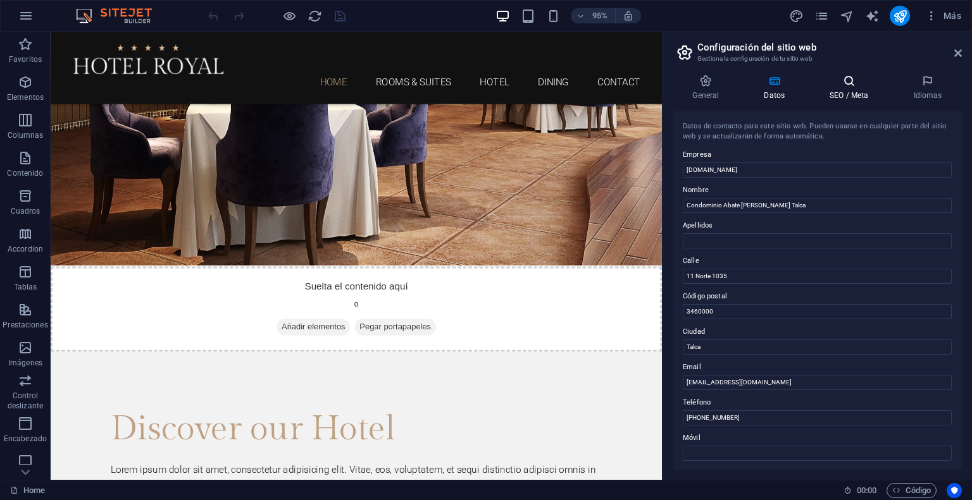
click at [847, 95] on h4 "SEO / Meta" at bounding box center [852, 88] width 84 height 27
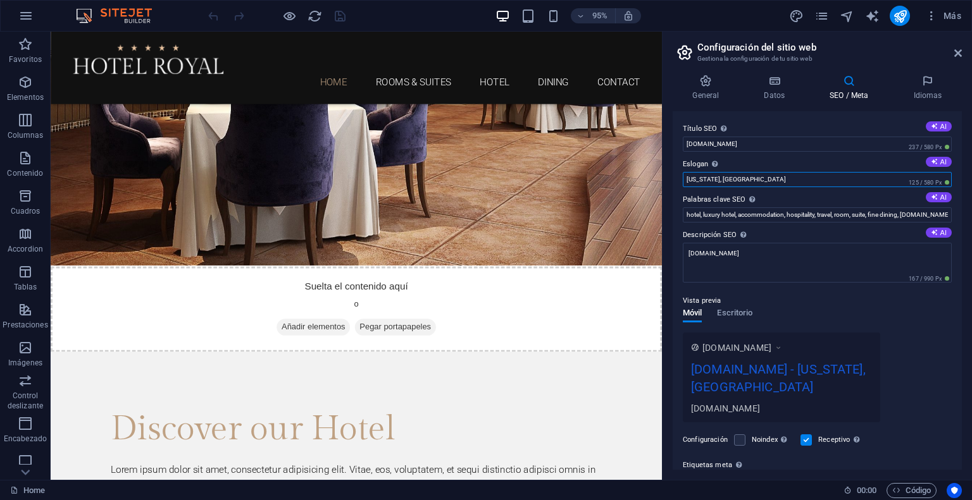
click at [853, 176] on input "New York, NY" at bounding box center [817, 179] width 269 height 15
type input "N"
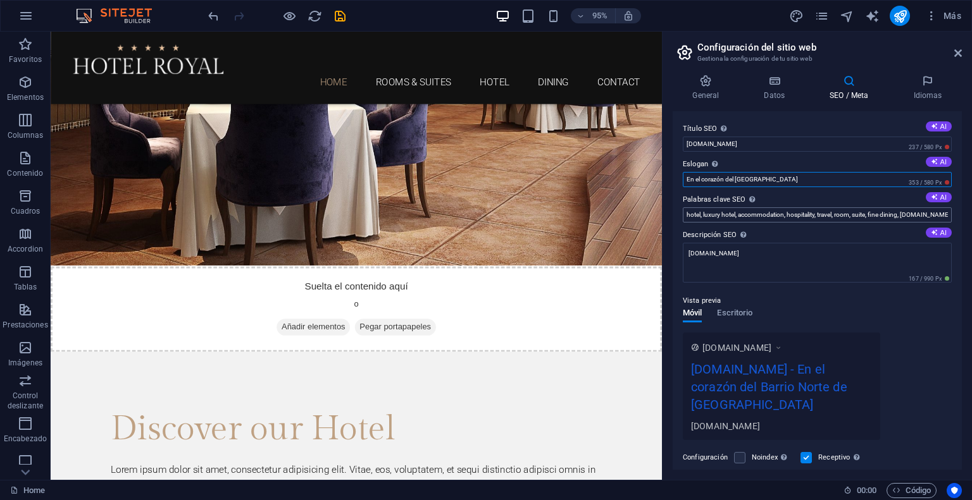
type input "En el corazón del Barrio Norte de Talca"
click at [895, 214] on input "hotel, luxury hotel, accommodation, hospitality, travel, room, suite, fine dini…" at bounding box center [817, 215] width 269 height 15
type input "edificio; talca; condominio;"
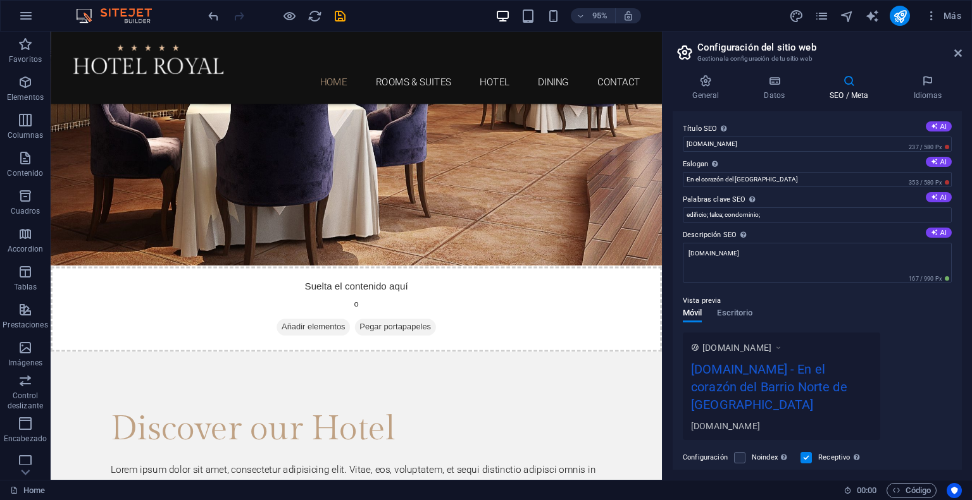
click at [872, 311] on div "Vista previa Móvil Escritorio www.example.com propietariosabatemolina.cl - En e…" at bounding box center [817, 361] width 269 height 157
click at [932, 85] on icon at bounding box center [927, 81] width 68 height 13
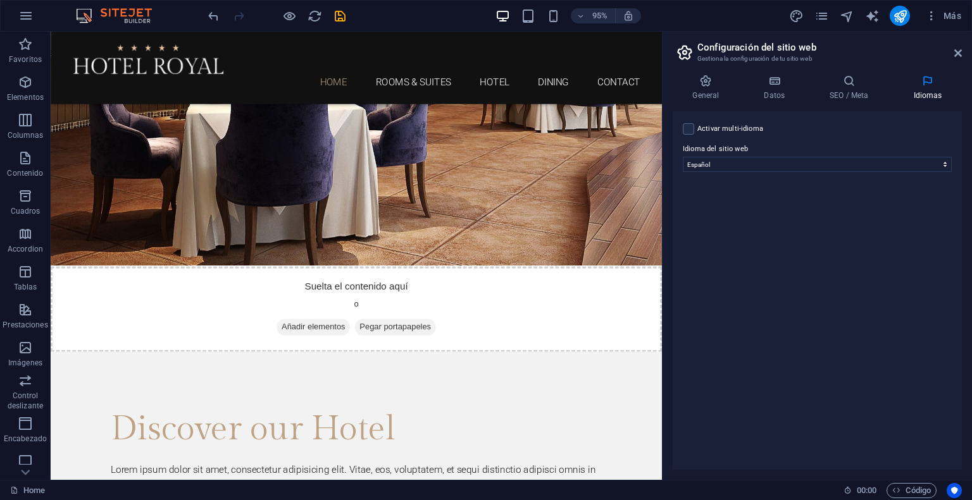
click at [736, 126] on label "Activar multi-idioma Para desactivar la opción multi-idioma, elimine todos los …" at bounding box center [730, 128] width 66 height 15
click at [0, 0] on input "Activar multi-idioma Para desactivar la opción multi-idioma, elimine todos los …" at bounding box center [0, 0] width 0 height 0
select select
click at [711, 121] on label "Activar multi-idioma Para desactivar la opción multi-idioma, elimine todos los …" at bounding box center [730, 128] width 66 height 15
click at [0, 0] on input "Activar multi-idioma Para desactivar la opción multi-idioma, elimine todos los …" at bounding box center [0, 0] width 0 height 0
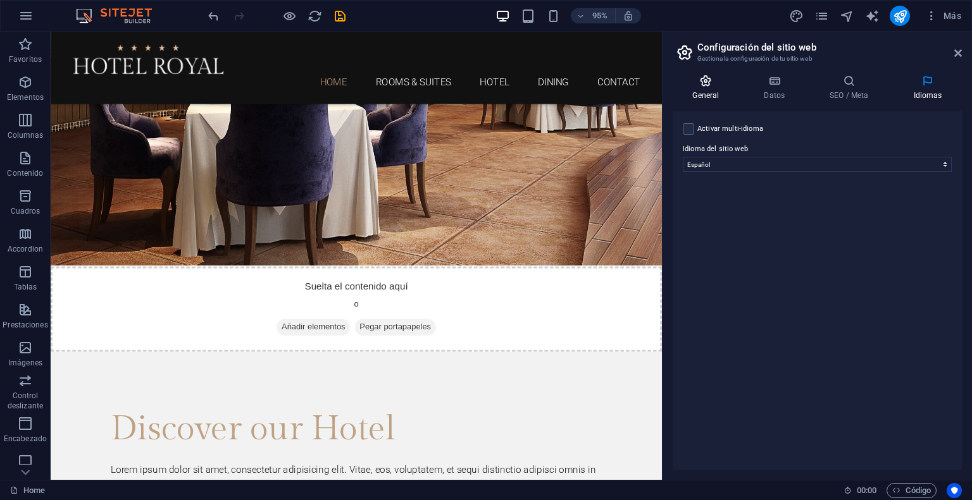
click at [721, 80] on icon at bounding box center [705, 81] width 66 height 13
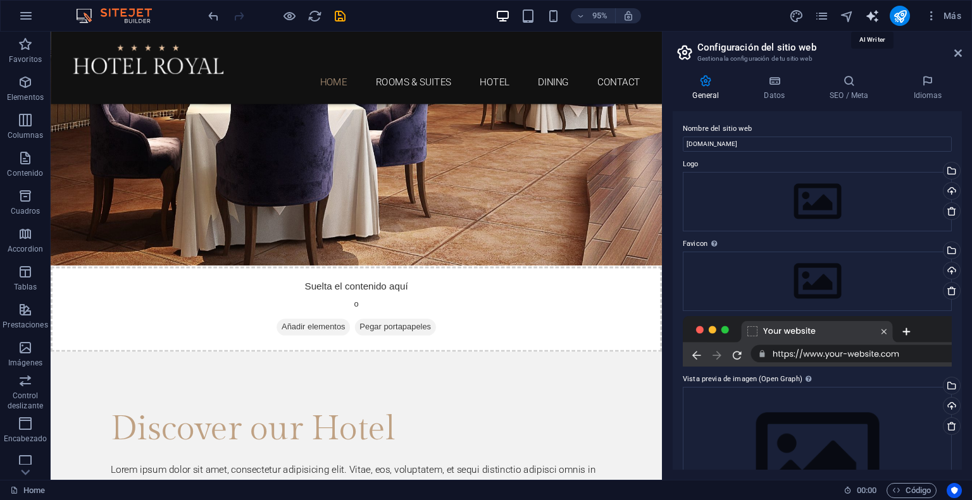
select select "English"
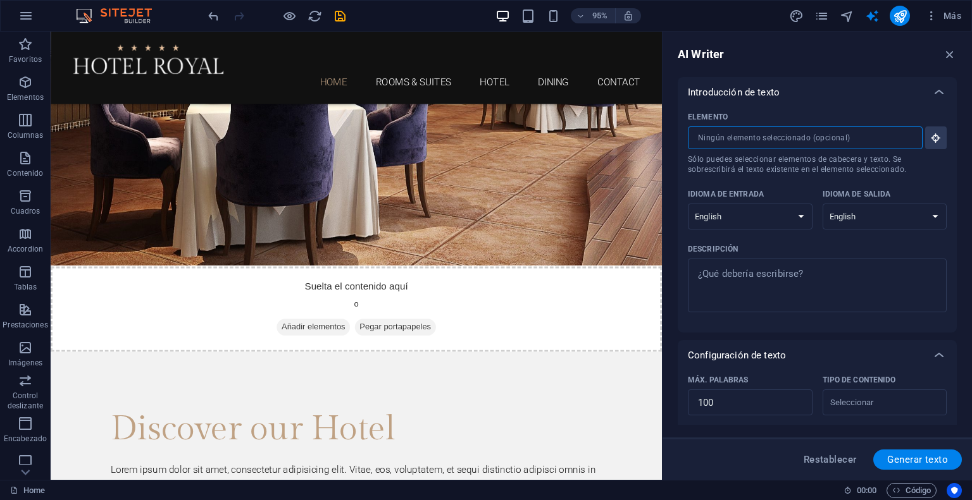
click at [843, 144] on input "Elemento ​ Sólo puedes seleccionar elementos de cabecera y texto. Se sobrescrib…" at bounding box center [801, 138] width 226 height 23
click at [939, 141] on button "Elemento ​ Sólo puedes seleccionar elementos de cabecera y texto. Se sobrescrib…" at bounding box center [936, 138] width 22 height 23
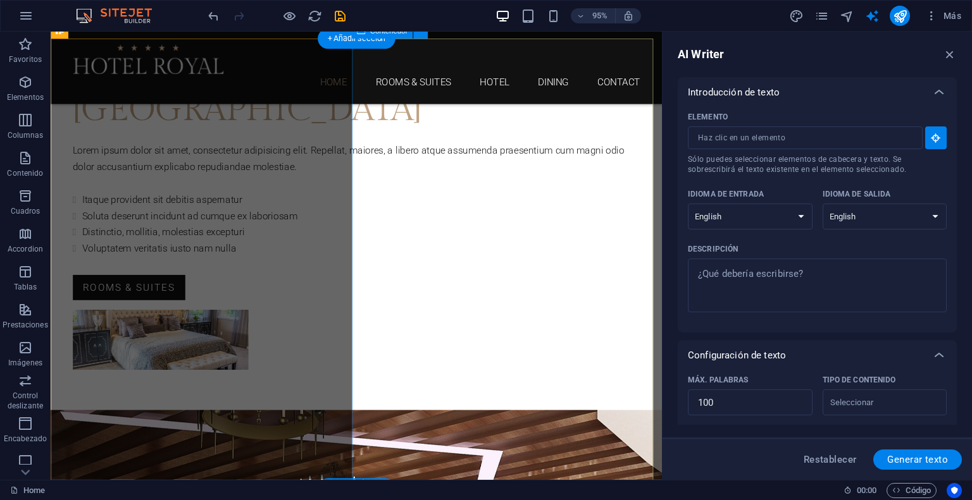
scroll to position [466, 0]
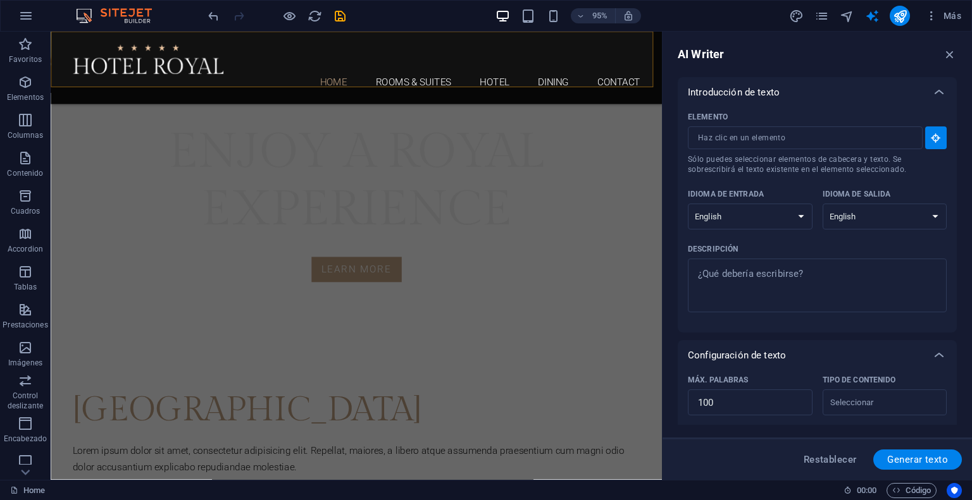
click at [202, 77] on div "Home Rooms & Suites Hotel Dining Contact" at bounding box center [372, 70] width 643 height 77
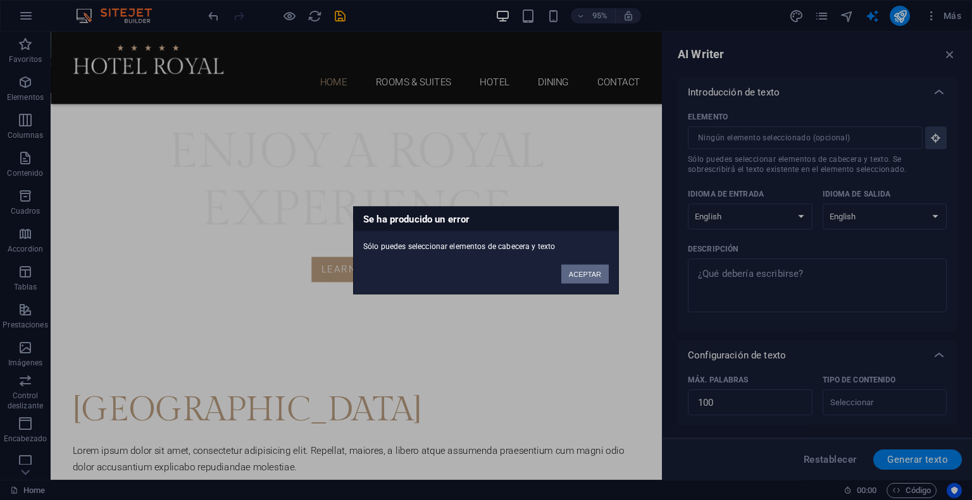
click at [592, 282] on button "ACEPTAR" at bounding box center [584, 273] width 47 height 19
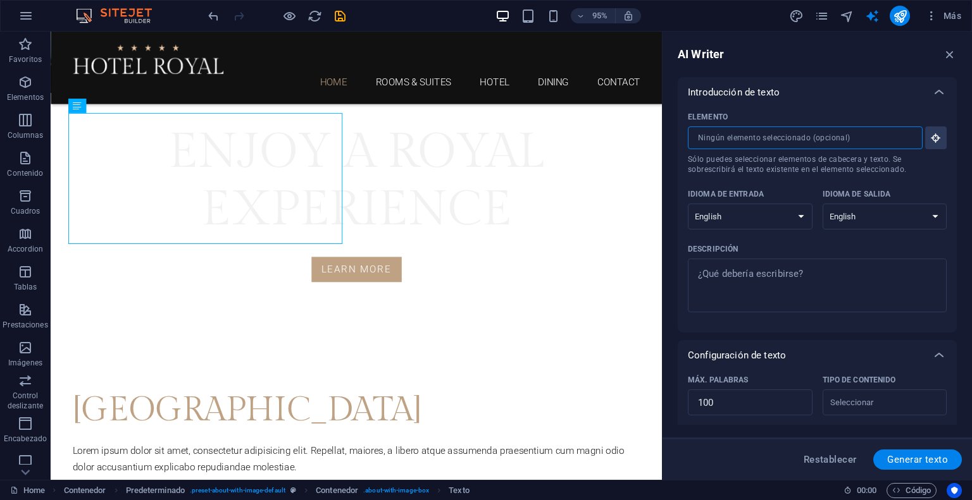
click at [841, 140] on input "Elemento ​ Sólo puedes seleccionar elementos de cabecera y texto. Se sobrescrib…" at bounding box center [801, 138] width 226 height 23
click at [779, 206] on select "Albanian Arabic Armenian Awadhi Azerbaijani Bashkir Basque Belarusian Bengali B…" at bounding box center [750, 217] width 125 height 26
click at [790, 242] on div "Descripción" at bounding box center [815, 249] width 254 height 19
click at [790, 265] on textarea "Descripción x ​" at bounding box center [817, 285] width 246 height 41
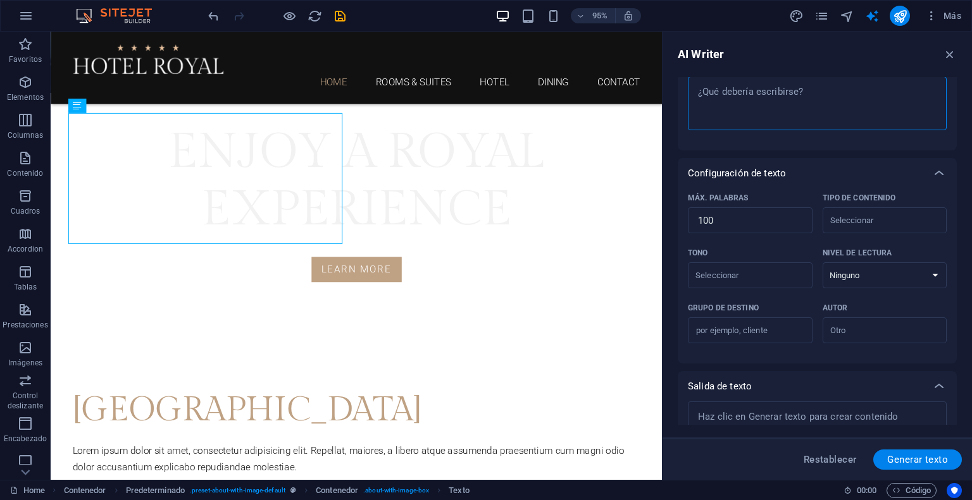
scroll to position [230, 0]
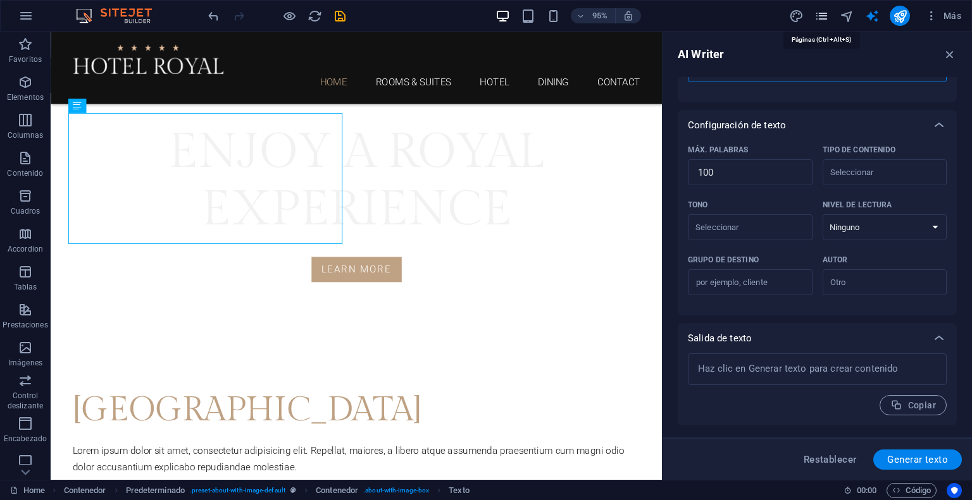
type textarea "x"
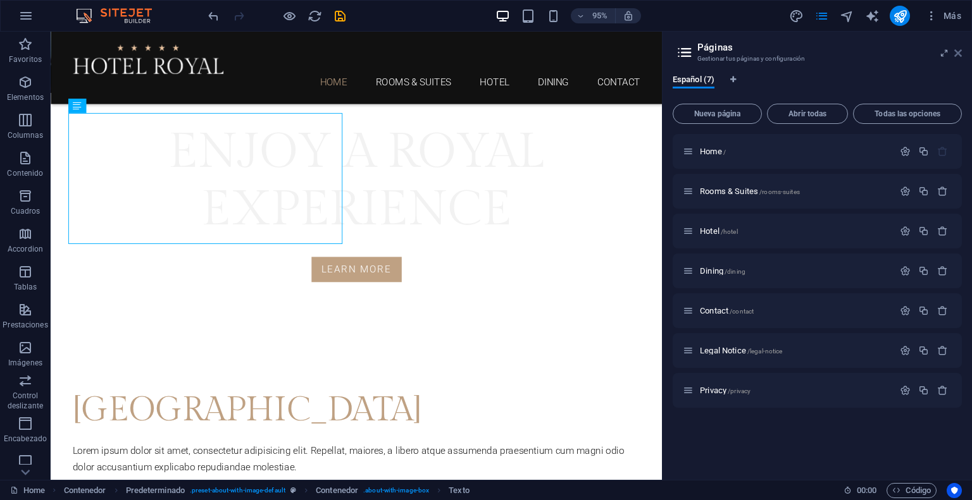
click at [960, 54] on icon at bounding box center [958, 53] width 8 height 10
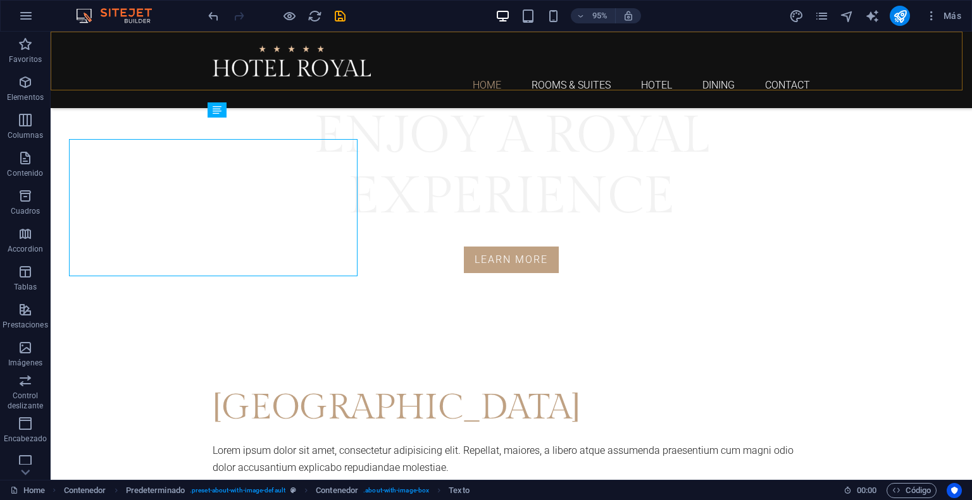
scroll to position [445, 0]
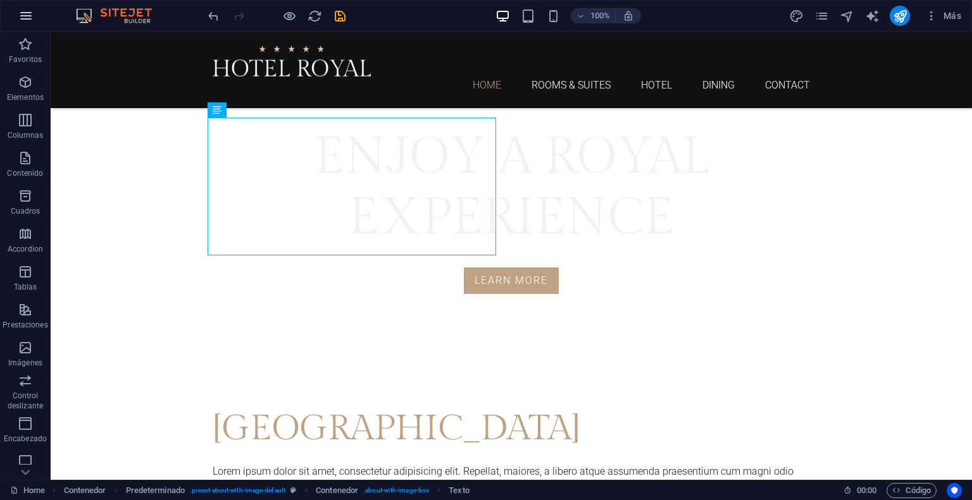
click at [13, 14] on button "button" at bounding box center [26, 16] width 30 height 30
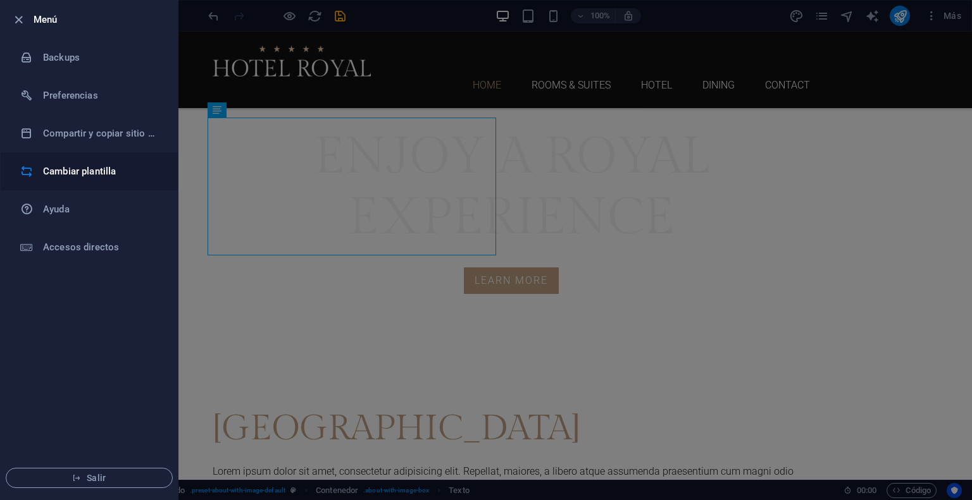
click at [80, 174] on h6 "Cambiar plantilla" at bounding box center [101, 171] width 117 height 15
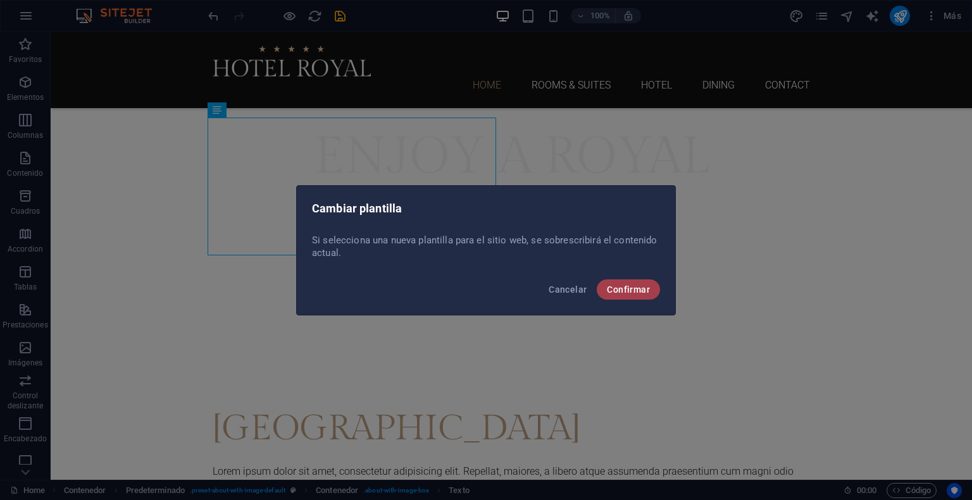
click at [615, 288] on span "Confirmar" at bounding box center [628, 290] width 43 height 10
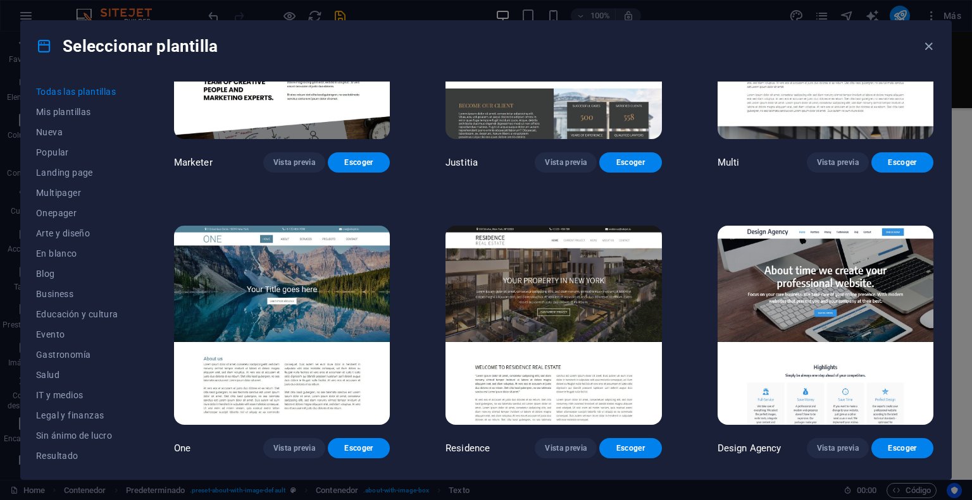
scroll to position [11577, 0]
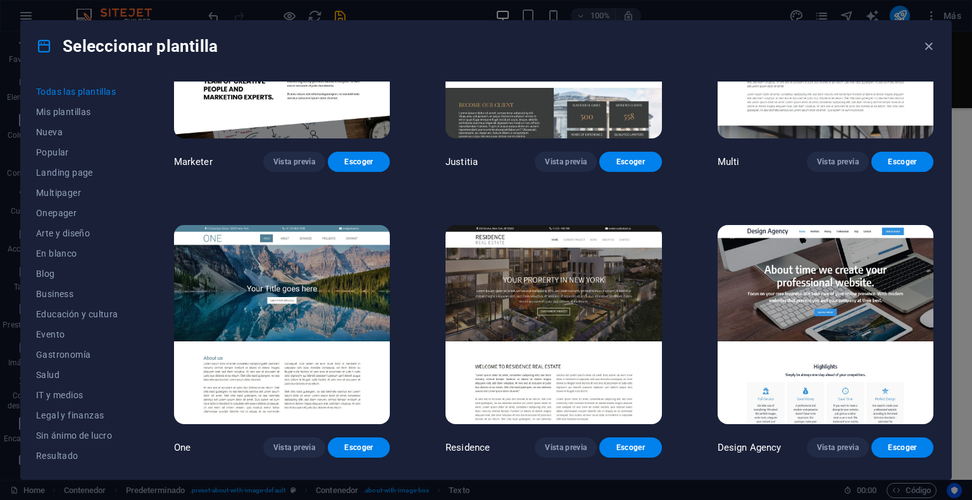
click at [577, 242] on img at bounding box center [553, 324] width 216 height 199
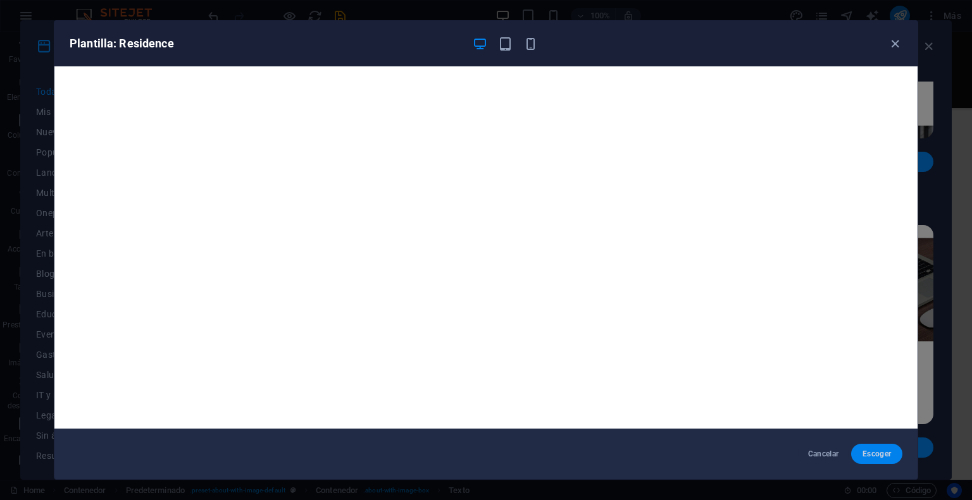
click at [860, 446] on button "Escoger" at bounding box center [876, 454] width 51 height 20
